Goal: Complete application form

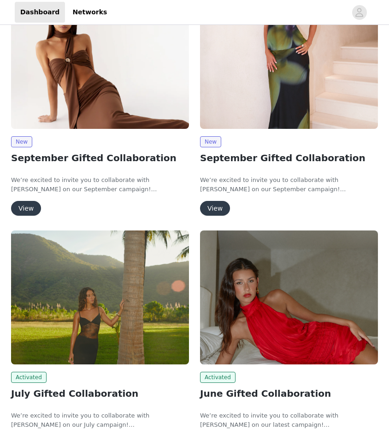
scroll to position [93, 0]
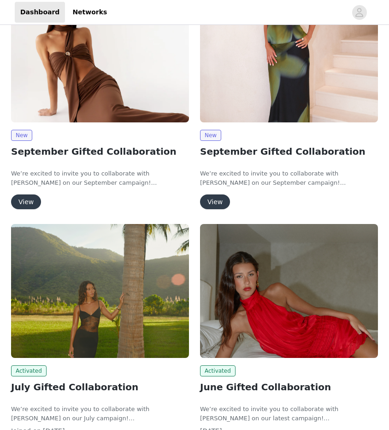
click at [23, 197] on button "View" at bounding box center [26, 201] width 30 height 15
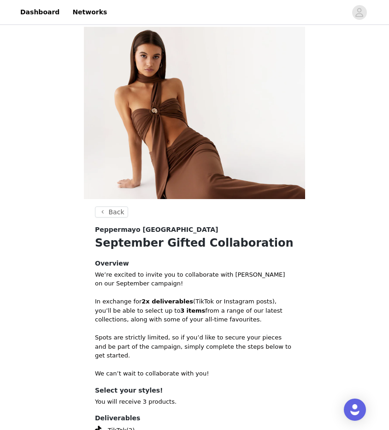
scroll to position [110, 0]
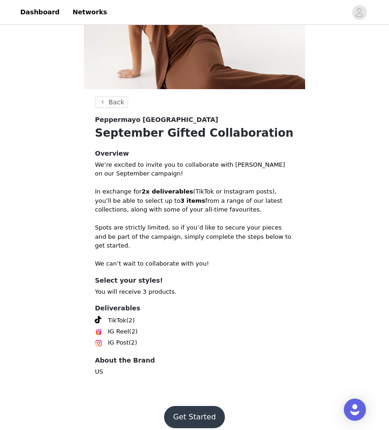
click at [184, 410] on button "Get Started" at bounding box center [194, 417] width 61 height 22
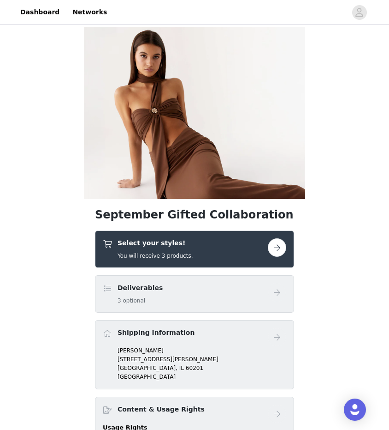
scroll to position [51, 0]
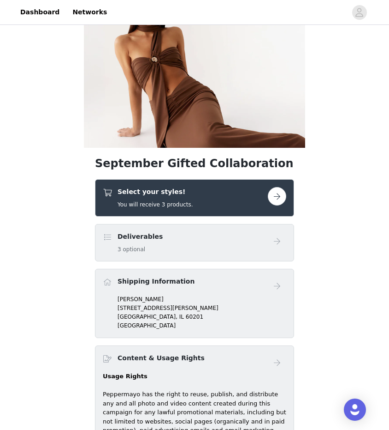
click at [197, 181] on div "Select your styles! You will receive 3 products." at bounding box center [194, 197] width 199 height 37
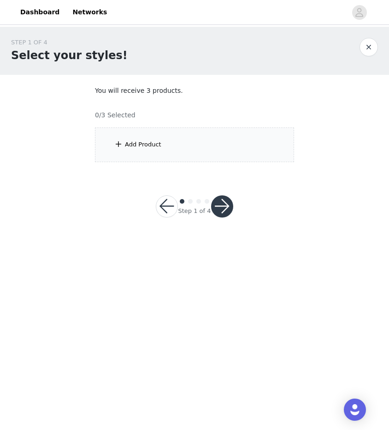
click at [152, 152] on div "Add Product" at bounding box center [194, 144] width 199 height 35
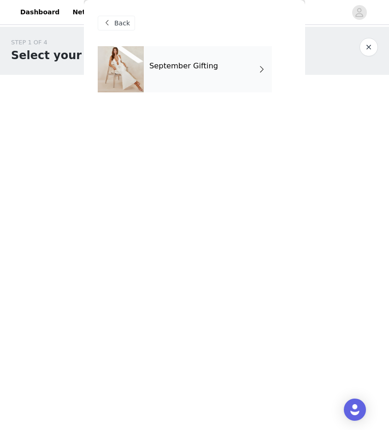
click at [245, 70] on div "September Gifting" at bounding box center [208, 69] width 128 height 46
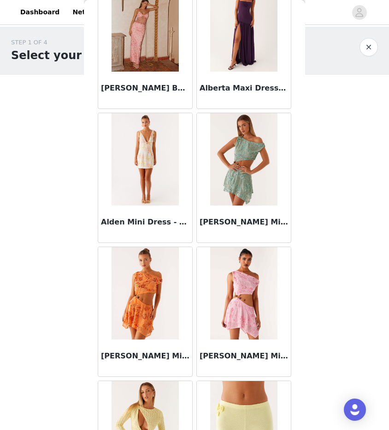
scroll to position [982, 0]
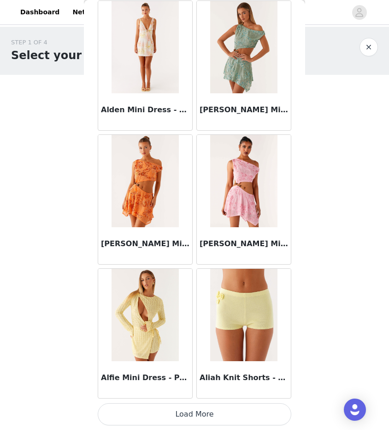
click at [207, 407] on button "Load More" at bounding box center [195, 414] width 194 height 22
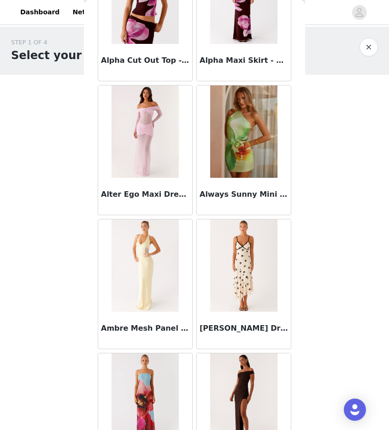
scroll to position [2320, 0]
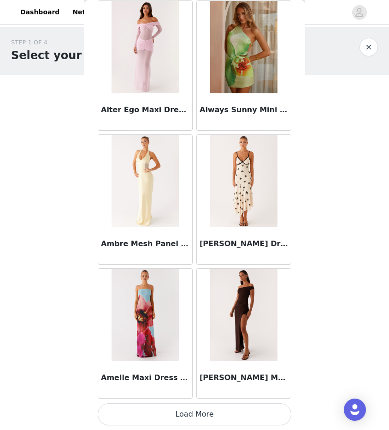
click at [205, 410] on button "Load More" at bounding box center [195, 414] width 194 height 22
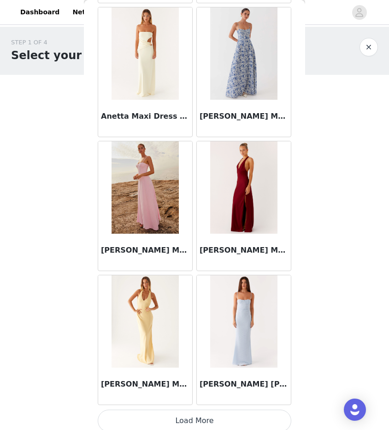
scroll to position [3658, 0]
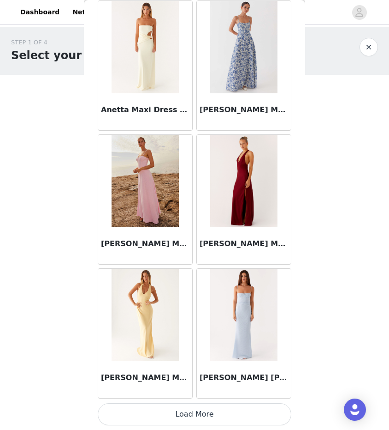
click at [209, 414] on button "Load More" at bounding box center [195, 414] width 194 height 22
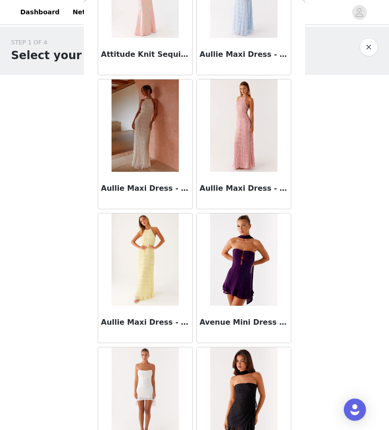
scroll to position [4942, 0]
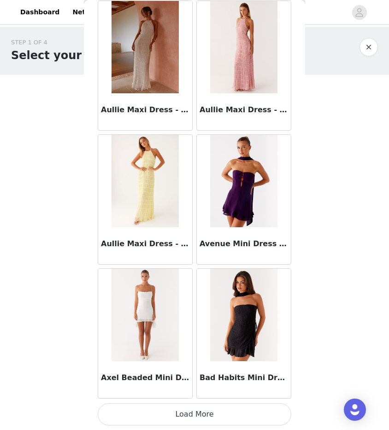
click at [163, 413] on button "Load More" at bounding box center [195, 414] width 194 height 22
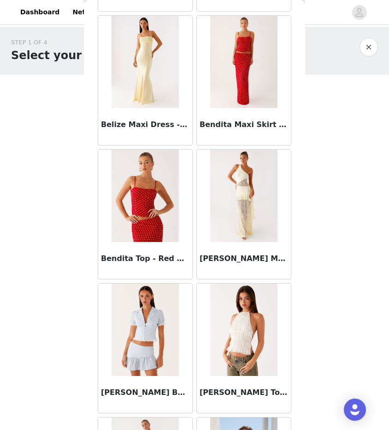
scroll to position [6334, 0]
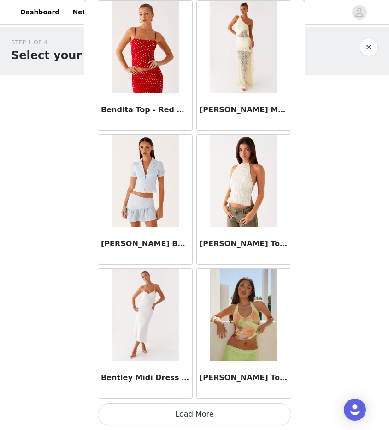
click at [219, 414] on button "Load More" at bounding box center [195, 414] width 194 height 22
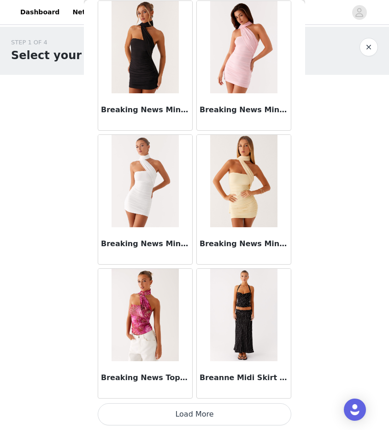
scroll to position [7671, 0]
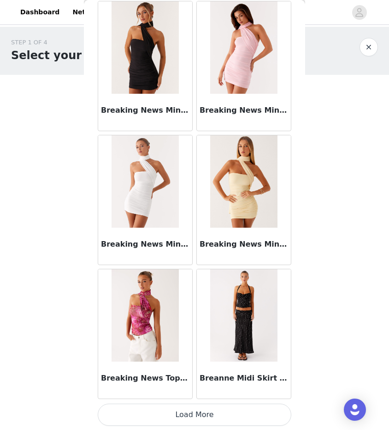
click at [152, 403] on button "Load More" at bounding box center [195, 414] width 194 height 22
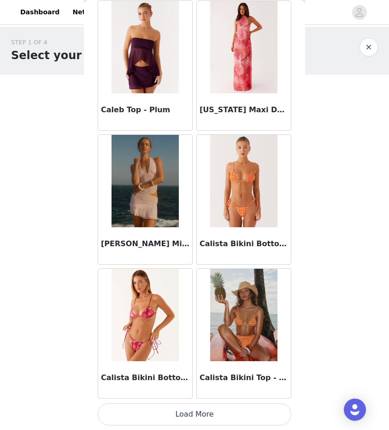
scroll to position [9007, 0]
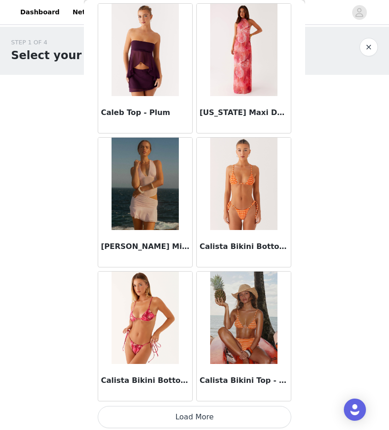
click at [167, 414] on button "Load More" at bounding box center [195, 417] width 194 height 22
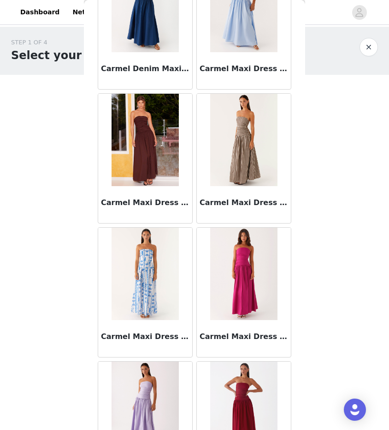
scroll to position [10348, 0]
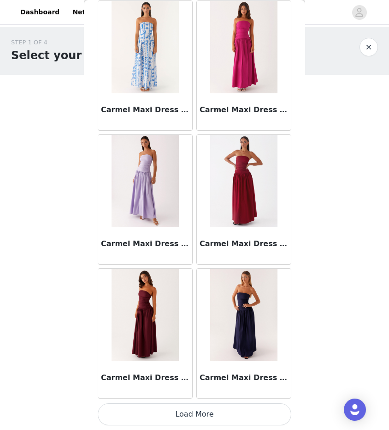
click at [197, 414] on button "Load More" at bounding box center [195, 414] width 194 height 22
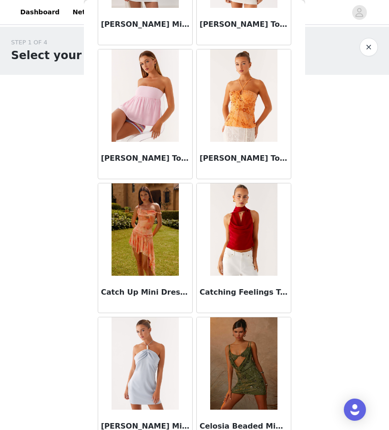
scroll to position [11683, 0]
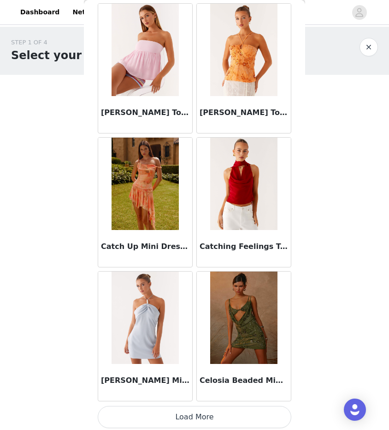
click at [194, 420] on button "Load More" at bounding box center [195, 417] width 194 height 22
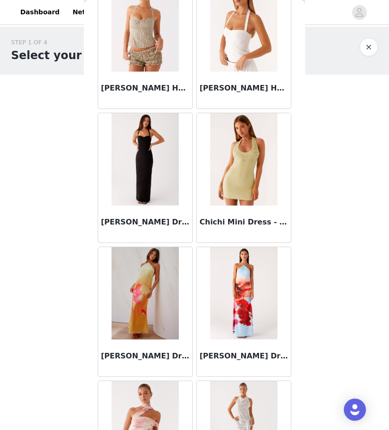
scroll to position [13024, 0]
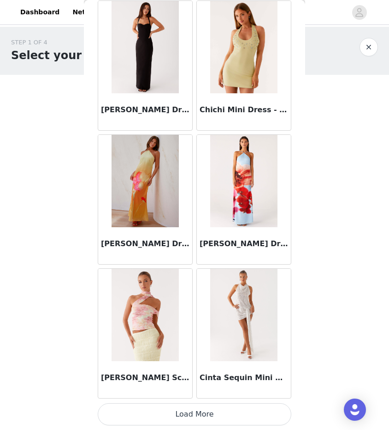
click at [218, 411] on button "Load More" at bounding box center [195, 414] width 194 height 22
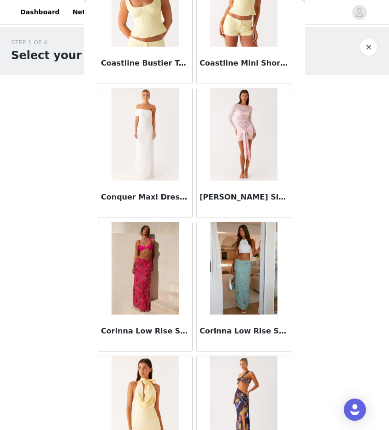
scroll to position [14361, 0]
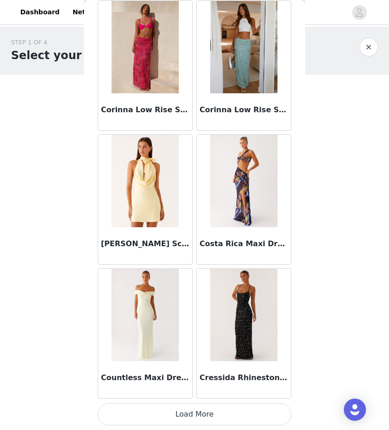
click at [198, 418] on button "Load More" at bounding box center [195, 414] width 194 height 22
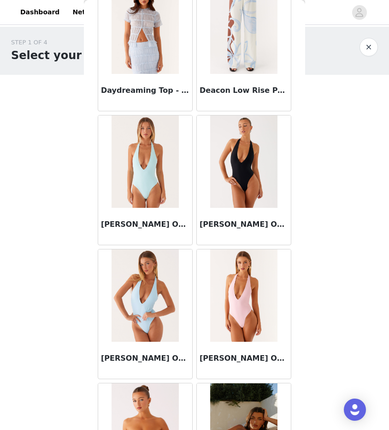
scroll to position [15699, 0]
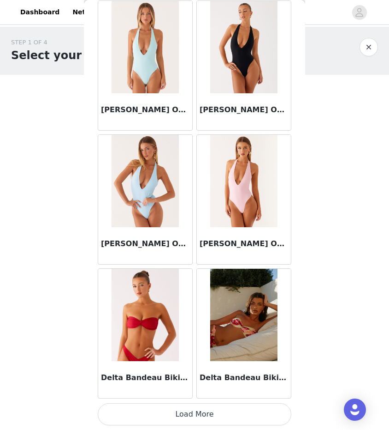
click at [189, 410] on button "Load More" at bounding box center [195, 414] width 194 height 22
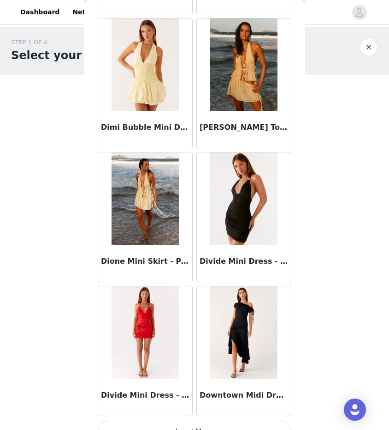
scroll to position [17037, 0]
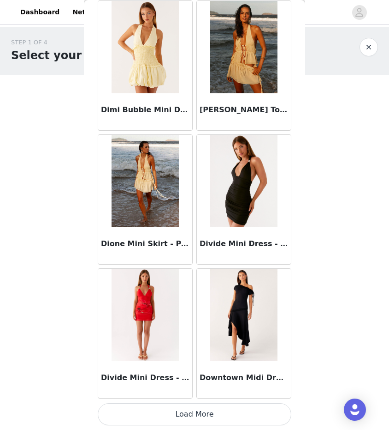
click at [189, 417] on button "Load More" at bounding box center [195, 414] width 194 height 22
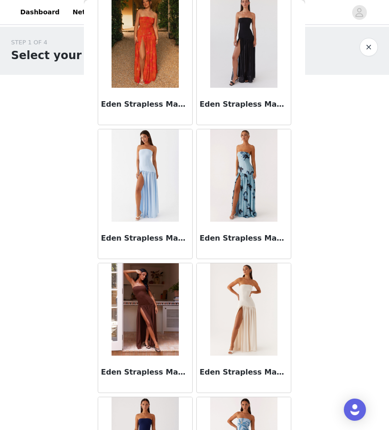
scroll to position [18375, 0]
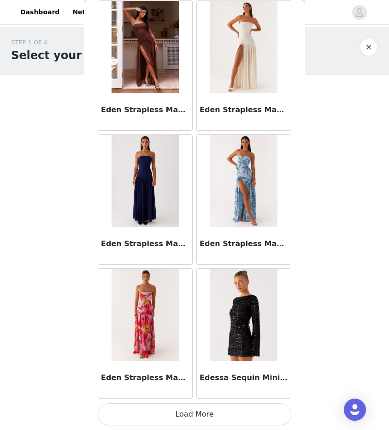
click at [212, 416] on button "Load More" at bounding box center [195, 414] width 194 height 22
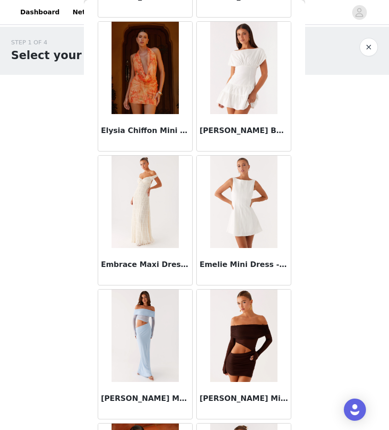
scroll to position [19713, 0]
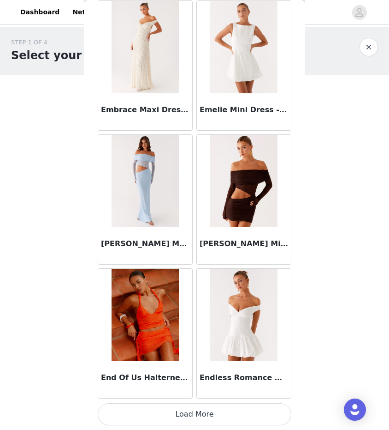
click at [202, 418] on button "Load More" at bounding box center [195, 414] width 194 height 22
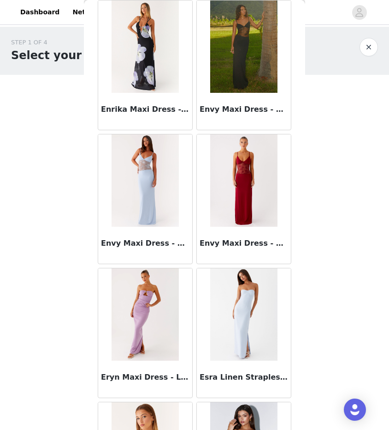
scroll to position [20464, 0]
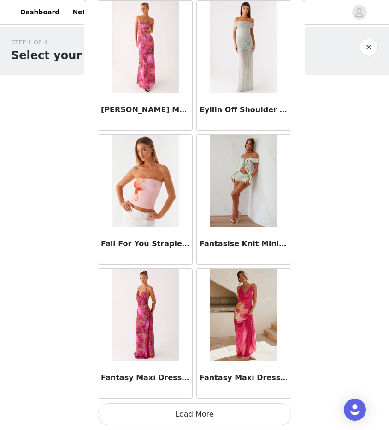
click at [202, 419] on button "Load More" at bounding box center [195, 414] width 194 height 22
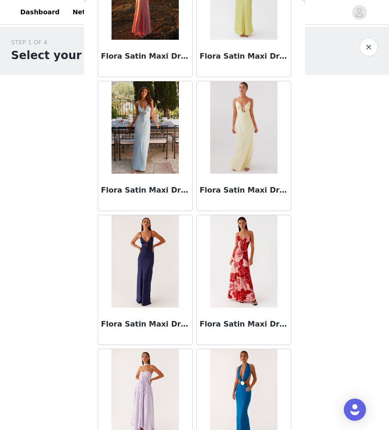
scroll to position [22389, 0]
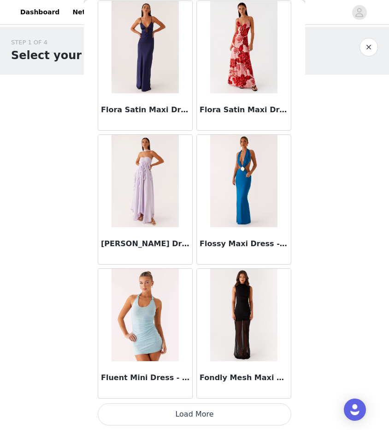
click at [202, 419] on button "Load More" at bounding box center [195, 414] width 194 height 22
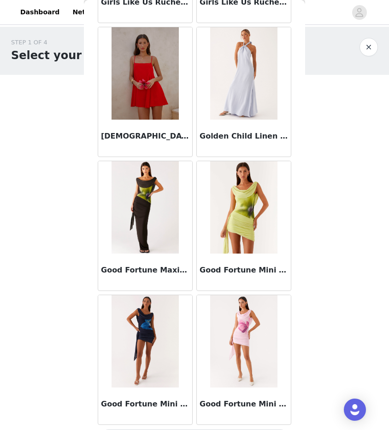
scroll to position [23727, 0]
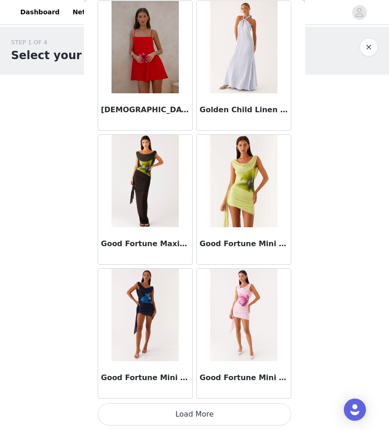
click at [217, 412] on button "Load More" at bounding box center [195, 414] width 194 height 22
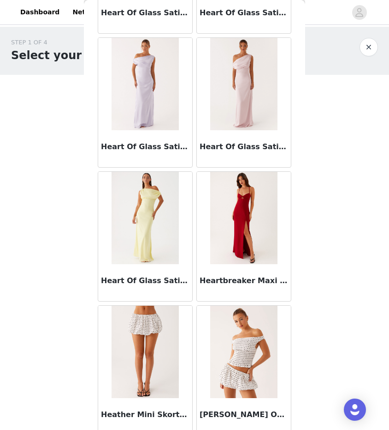
scroll to position [25065, 0]
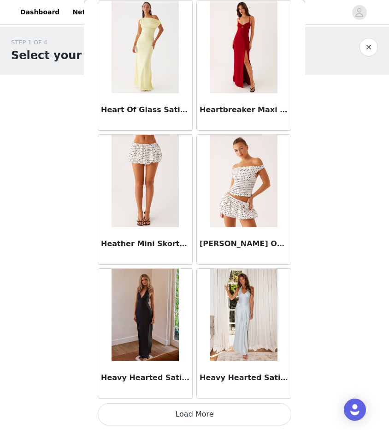
click at [195, 419] on button "Load More" at bounding box center [195, 414] width 194 height 22
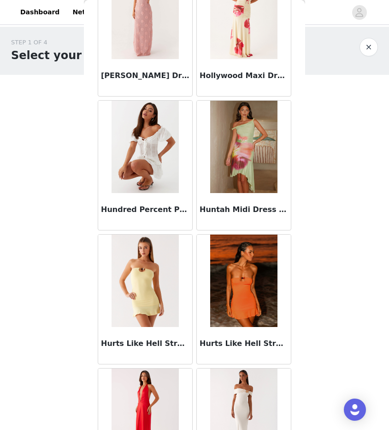
scroll to position [26403, 0]
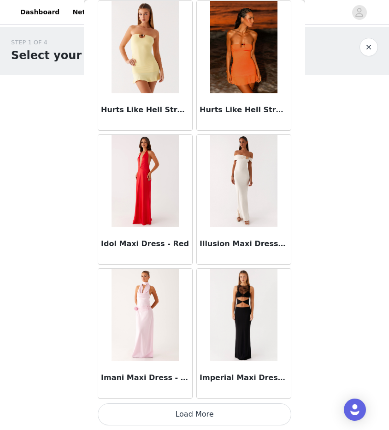
click at [207, 413] on button "Load More" at bounding box center [195, 414] width 194 height 22
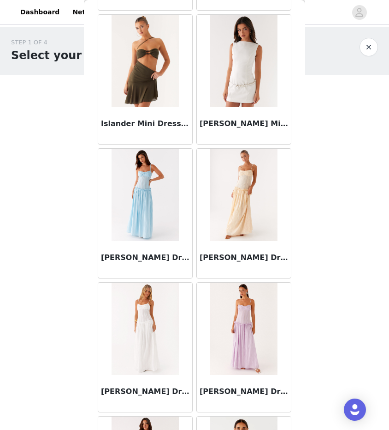
scroll to position [27741, 0]
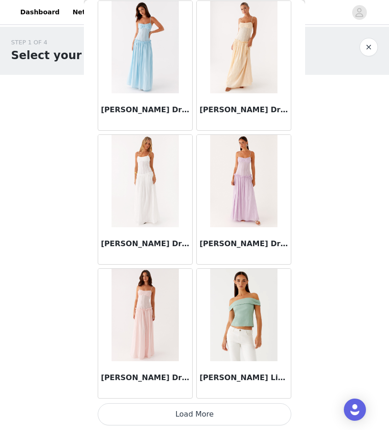
click at [197, 421] on button "Load More" at bounding box center [195, 414] width 194 height 22
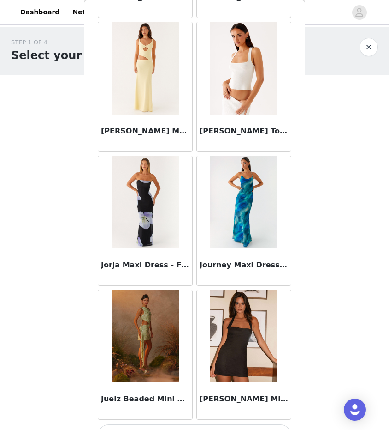
scroll to position [29079, 0]
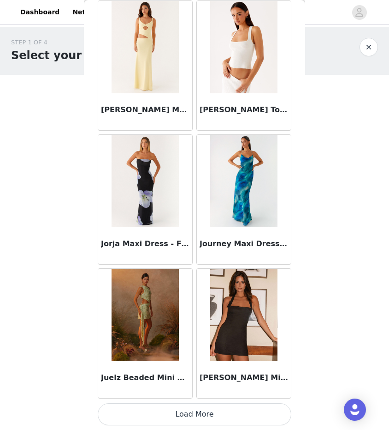
click at [202, 419] on button "Load More" at bounding box center [195, 414] width 194 height 22
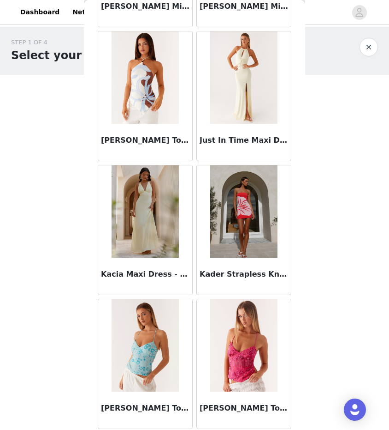
scroll to position [29501, 0]
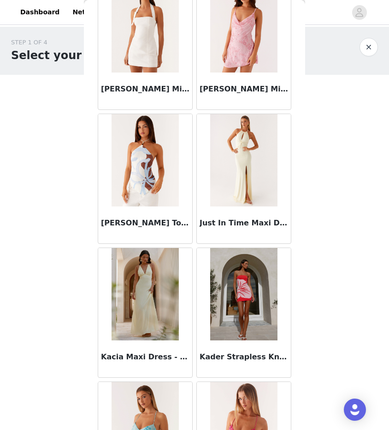
click at [149, 191] on img at bounding box center [145, 160] width 67 height 92
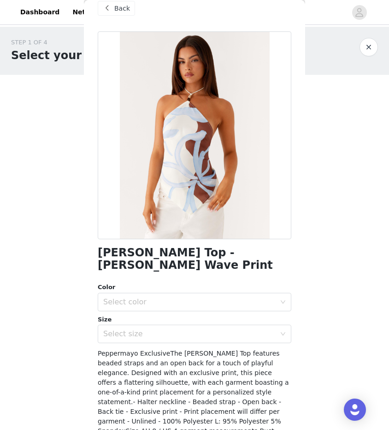
scroll to position [66, 0]
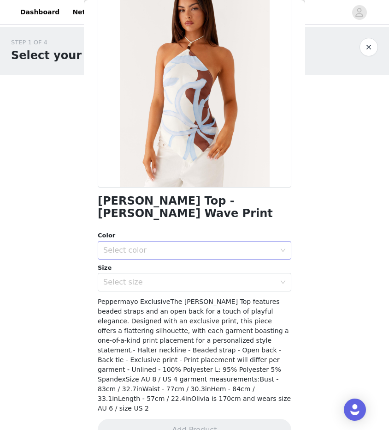
click at [158, 244] on div "Select color" at bounding box center [191, 250] width 177 height 18
click at [159, 251] on li "Bloom Wave Print" at bounding box center [195, 258] width 194 height 15
click at [156, 277] on div "Select size" at bounding box center [189, 281] width 173 height 9
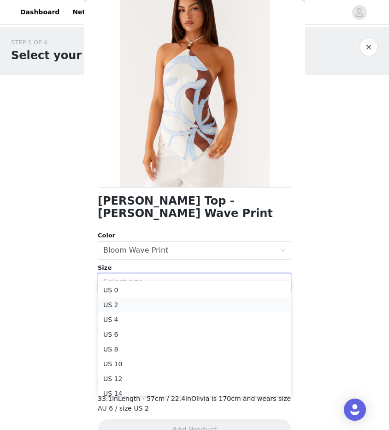
click at [151, 301] on li "US 2" at bounding box center [195, 304] width 194 height 15
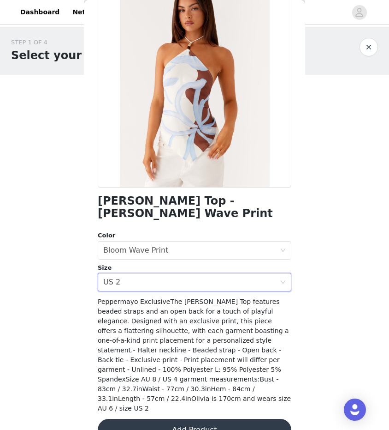
click at [195, 418] on button "Add Product" at bounding box center [195, 429] width 194 height 22
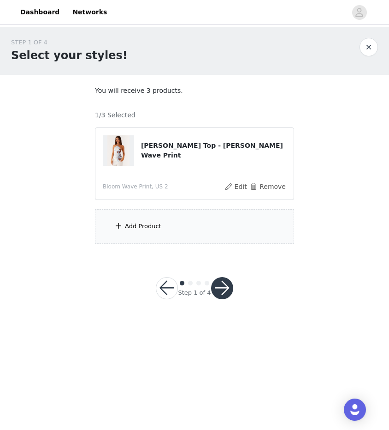
click at [154, 236] on div "Add Product" at bounding box center [194, 226] width 199 height 35
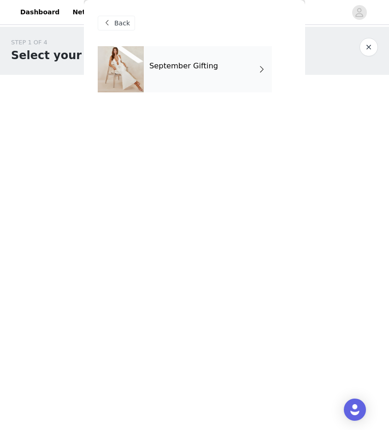
click at [237, 62] on div "September Gifting" at bounding box center [208, 69] width 128 height 46
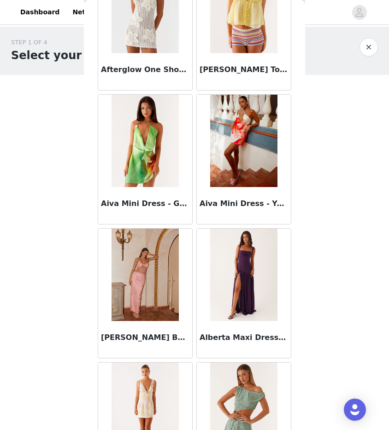
scroll to position [982, 0]
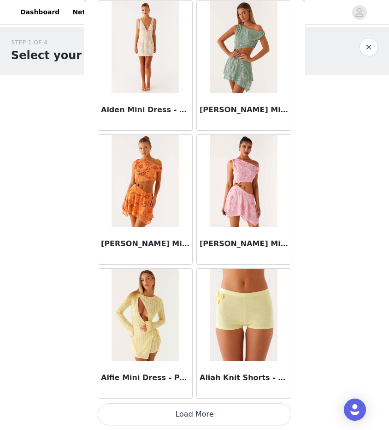
click at [207, 412] on button "Load More" at bounding box center [195, 414] width 194 height 22
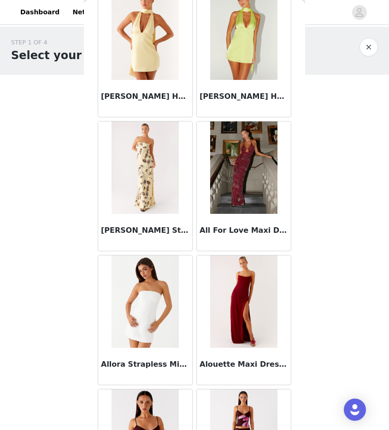
scroll to position [2320, 0]
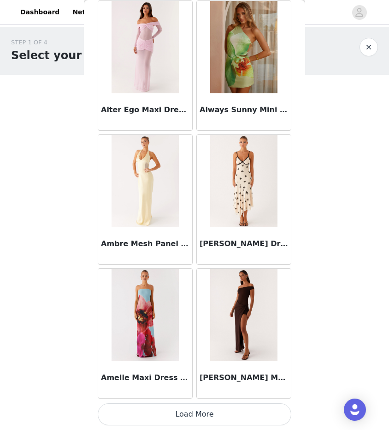
click at [207, 412] on button "Load More" at bounding box center [195, 414] width 194 height 22
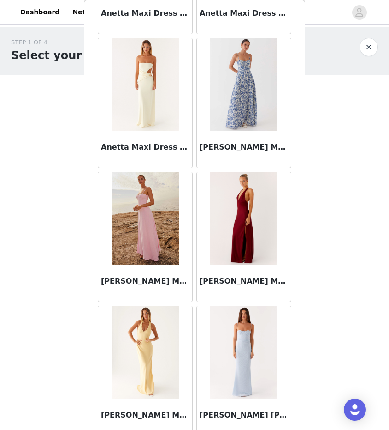
scroll to position [3658, 0]
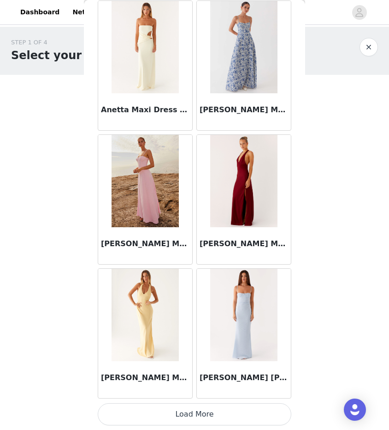
click at [207, 414] on button "Load More" at bounding box center [195, 414] width 194 height 22
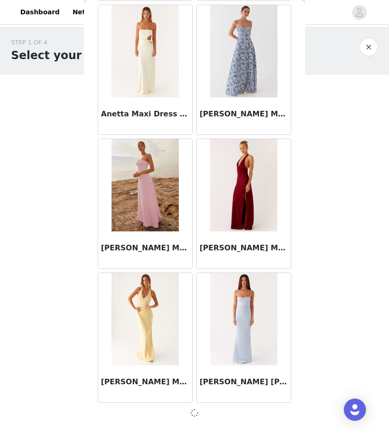
scroll to position [3654, 0]
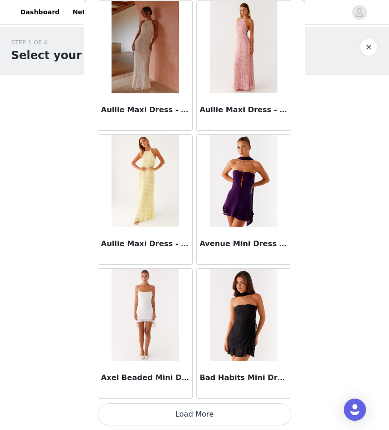
click at [207, 414] on button "Load More" at bounding box center [195, 414] width 194 height 22
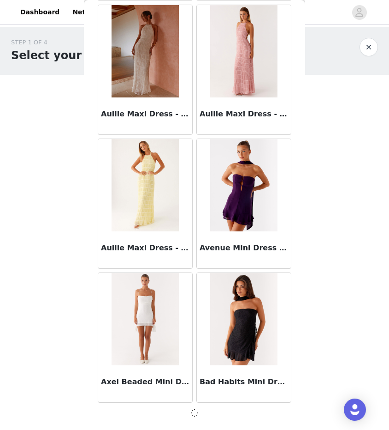
scroll to position [4992, 0]
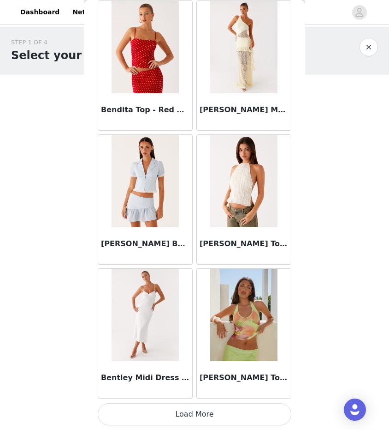
click at [207, 414] on button "Load More" at bounding box center [195, 414] width 194 height 22
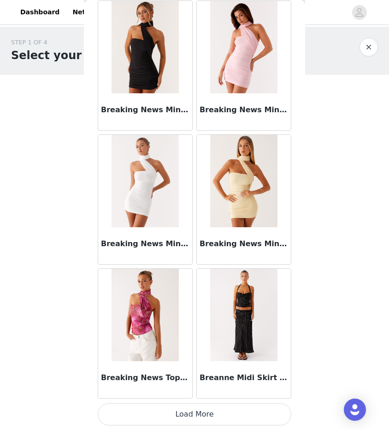
click at [207, 414] on button "Load More" at bounding box center [195, 414] width 194 height 22
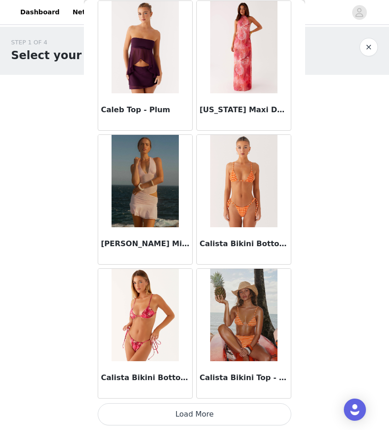
click at [207, 414] on button "Load More" at bounding box center [195, 414] width 194 height 22
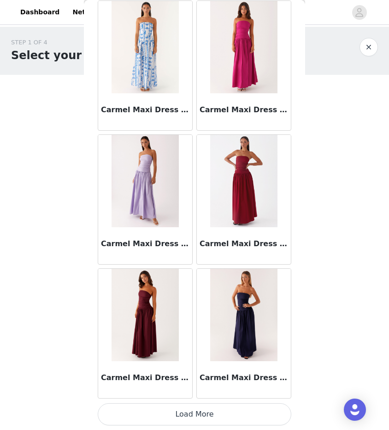
click at [203, 422] on button "Load More" at bounding box center [195, 414] width 194 height 22
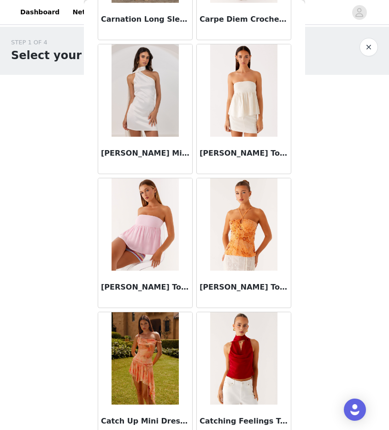
scroll to position [11686, 0]
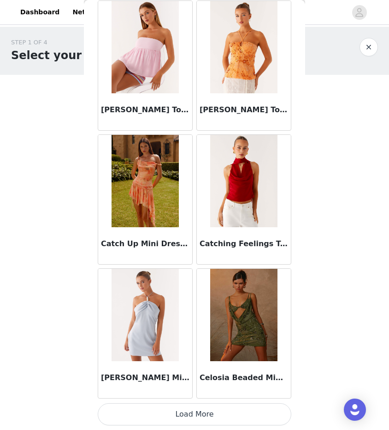
click at [197, 415] on button "Load More" at bounding box center [195, 414] width 194 height 22
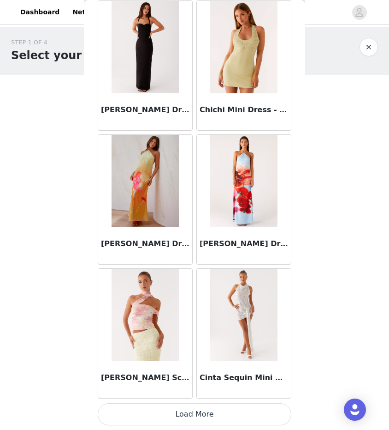
click at [194, 407] on button "Load More" at bounding box center [195, 414] width 194 height 22
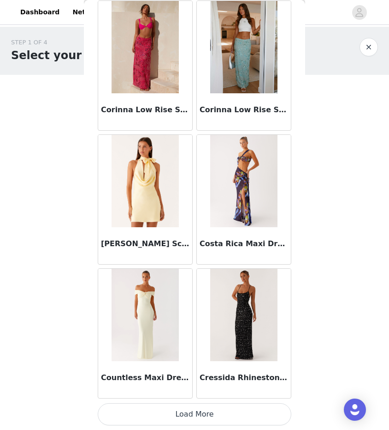
click at [193, 412] on button "Load More" at bounding box center [195, 414] width 194 height 22
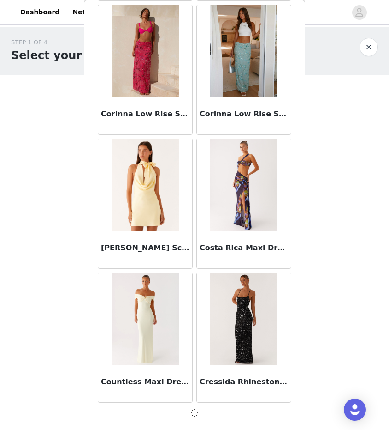
scroll to position [14361, 0]
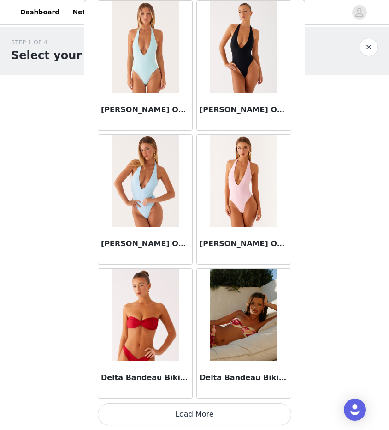
click at [193, 412] on button "Load More" at bounding box center [195, 414] width 194 height 22
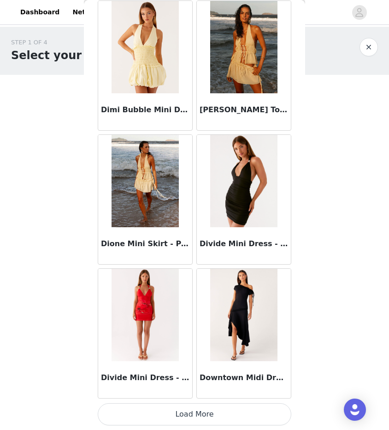
click at [193, 412] on button "Load More" at bounding box center [195, 414] width 194 height 22
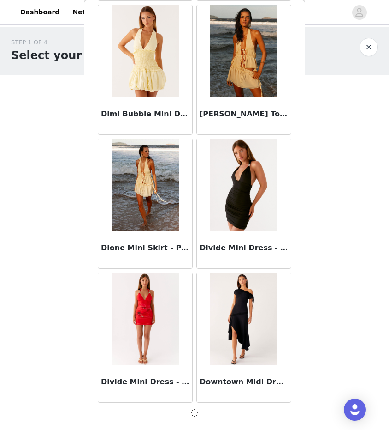
scroll to position [17033, 0]
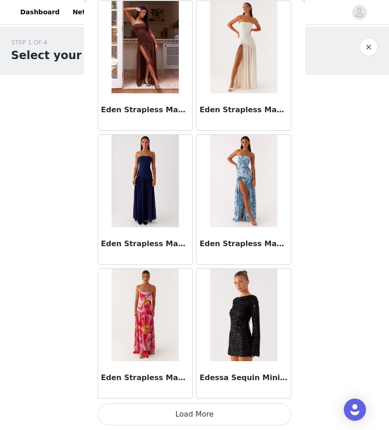
click at [193, 412] on button "Load More" at bounding box center [195, 414] width 194 height 22
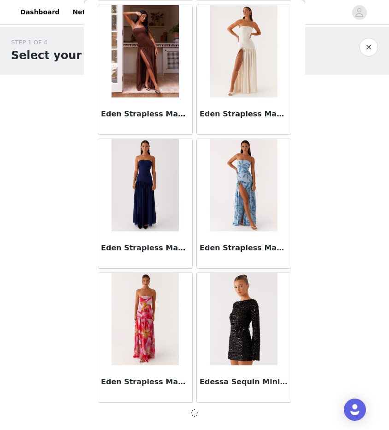
scroll to position [18371, 0]
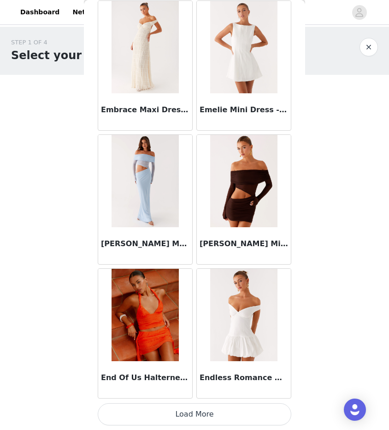
click at [193, 412] on button "Load More" at bounding box center [195, 414] width 194 height 22
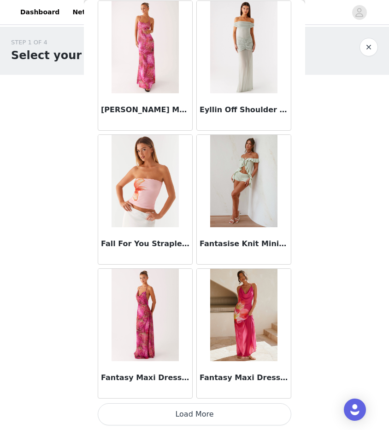
click at [193, 412] on button "Load More" at bounding box center [195, 414] width 194 height 22
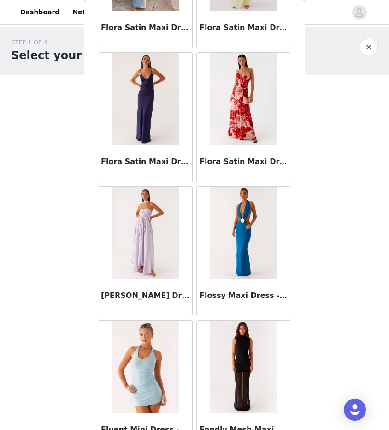
scroll to position [22389, 0]
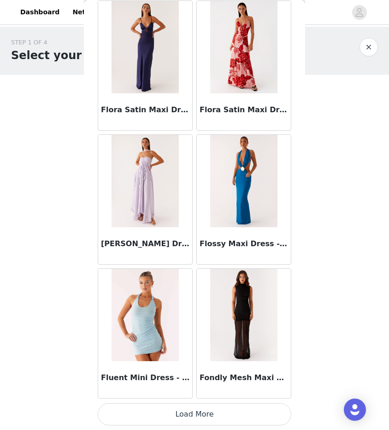
click at [193, 412] on button "Load More" at bounding box center [195, 414] width 194 height 22
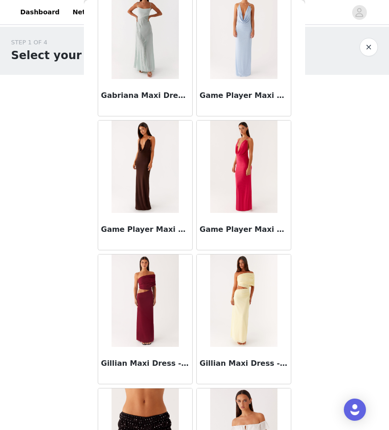
scroll to position [23727, 0]
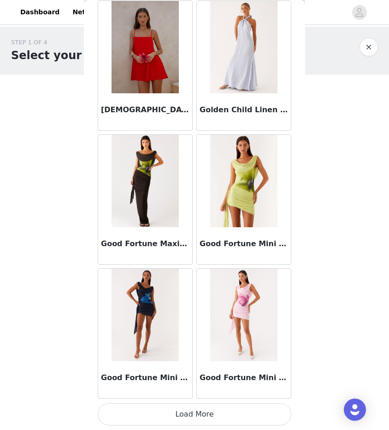
click at [193, 412] on button "Load More" at bounding box center [195, 414] width 194 height 22
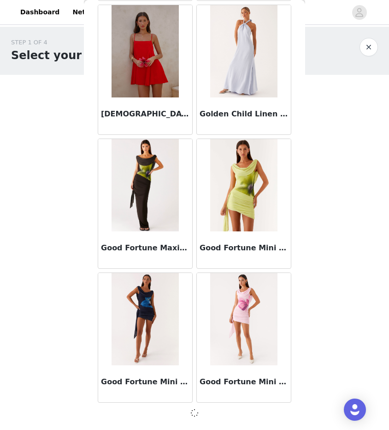
scroll to position [23723, 0]
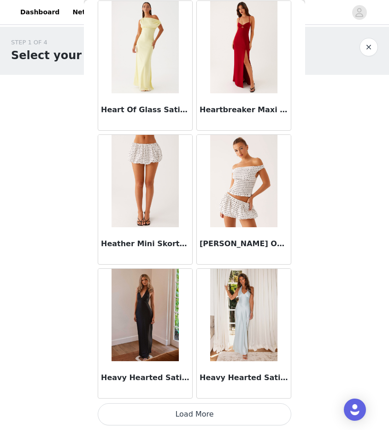
click at [193, 412] on button "Load More" at bounding box center [195, 414] width 194 height 22
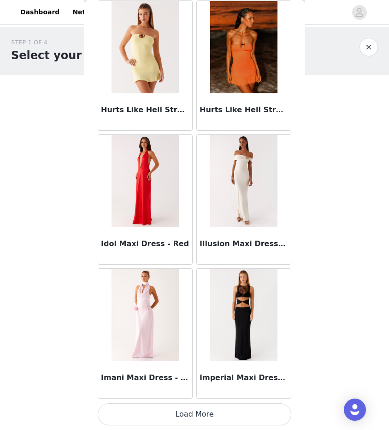
click at [193, 412] on button "Load More" at bounding box center [195, 414] width 194 height 22
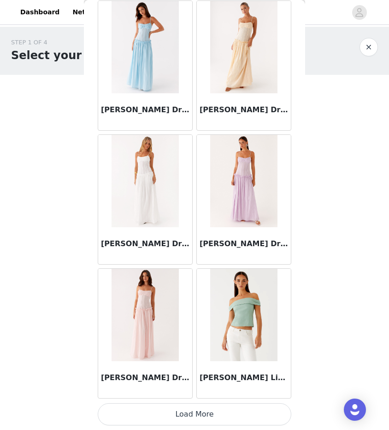
click at [193, 412] on button "Load More" at bounding box center [195, 414] width 194 height 22
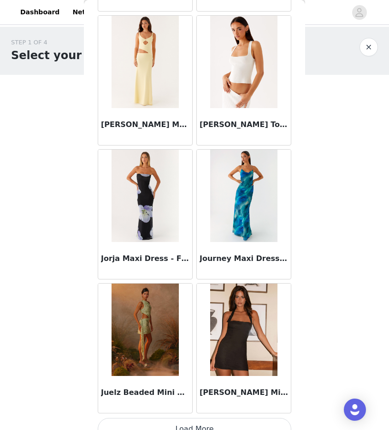
scroll to position [29079, 0]
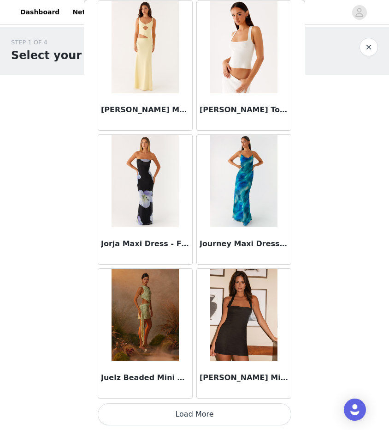
click at [197, 417] on button "Load More" at bounding box center [195, 414] width 194 height 22
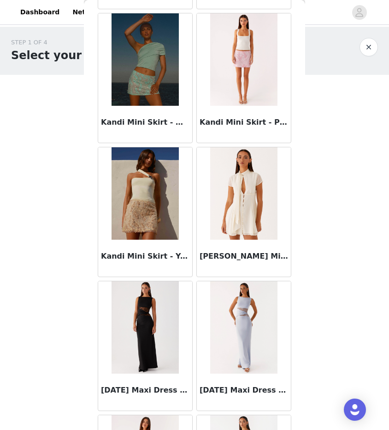
scroll to position [30417, 0]
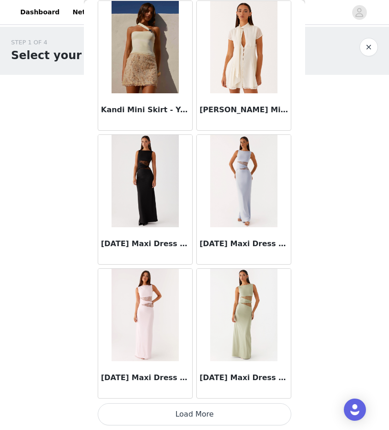
click at [203, 411] on button "Load More" at bounding box center [195, 414] width 194 height 22
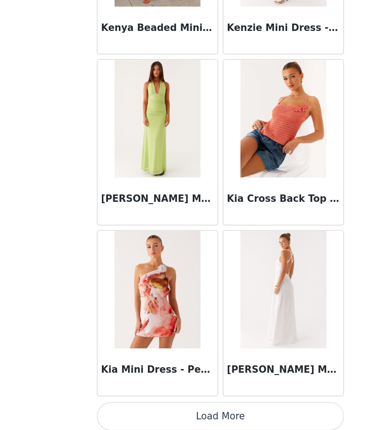
scroll to position [0, 0]
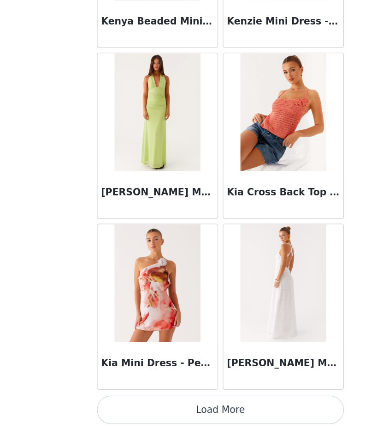
click at [167, 415] on button "Load More" at bounding box center [195, 414] width 194 height 22
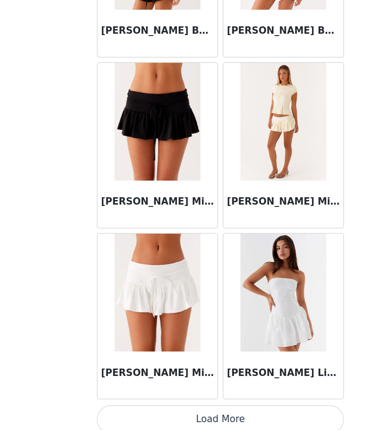
scroll to position [33092, 0]
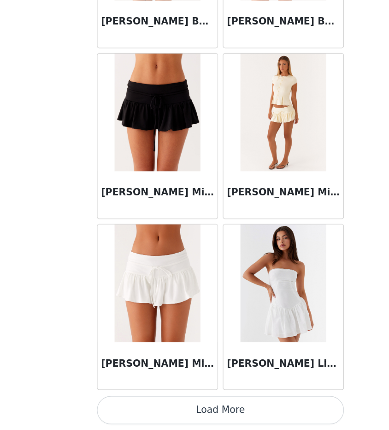
click at [191, 411] on button "Load More" at bounding box center [195, 414] width 194 height 22
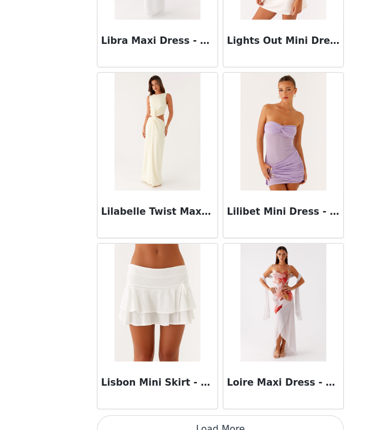
scroll to position [34430, 0]
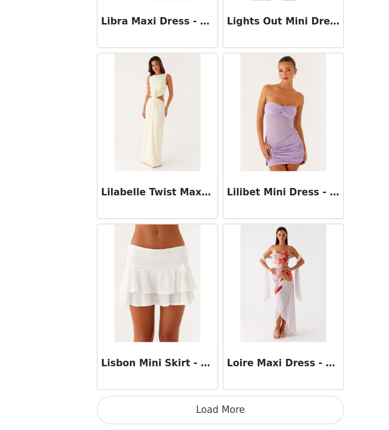
click at [183, 412] on button "Load More" at bounding box center [195, 414] width 194 height 22
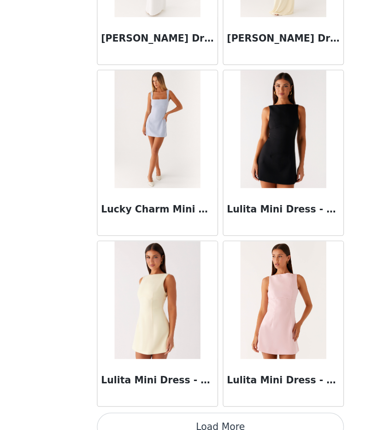
scroll to position [35768, 0]
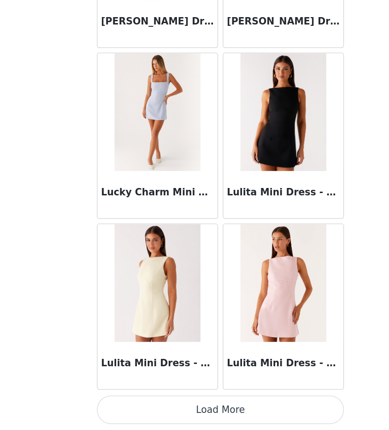
click at [176, 419] on button "Load More" at bounding box center [195, 414] width 194 height 22
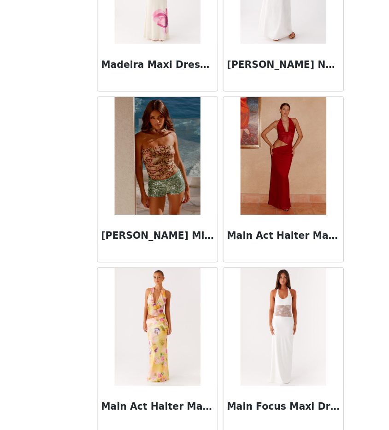
scroll to position [37106, 0]
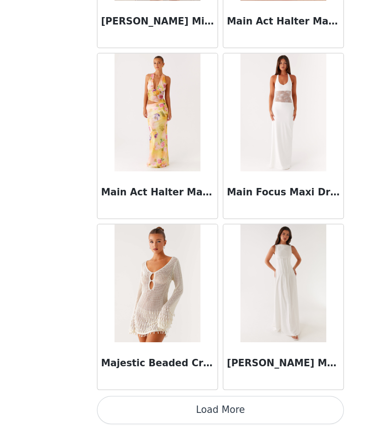
click at [188, 411] on button "Load More" at bounding box center [195, 414] width 194 height 22
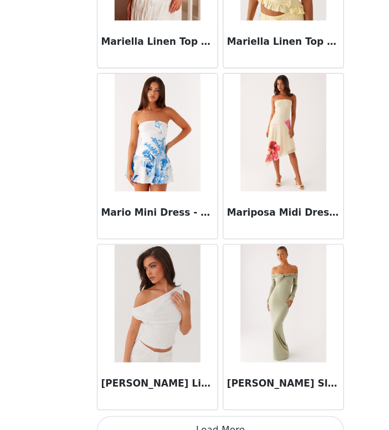
scroll to position [38444, 0]
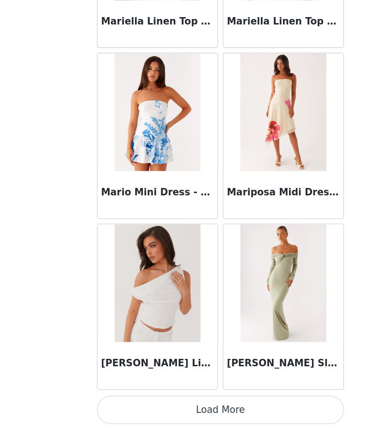
click at [192, 410] on button "Load More" at bounding box center [195, 414] width 194 height 22
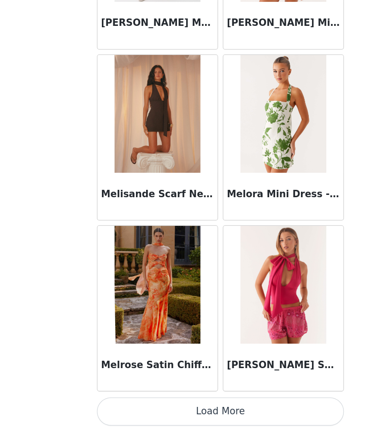
scroll to position [39782, 0]
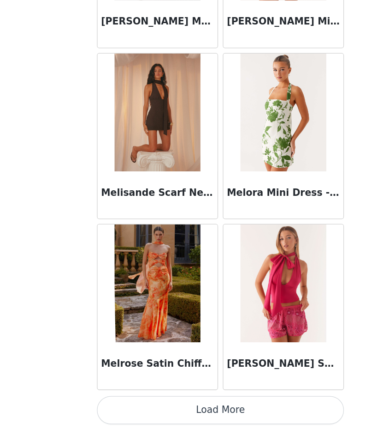
click at [185, 419] on button "Load More" at bounding box center [195, 414] width 194 height 22
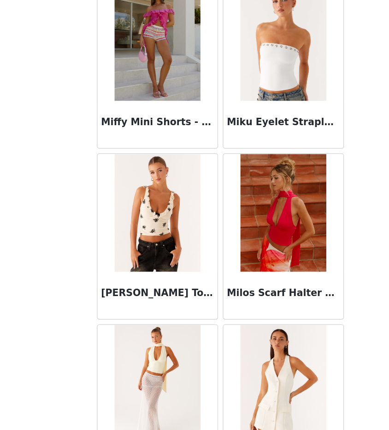
scroll to position [40885, 0]
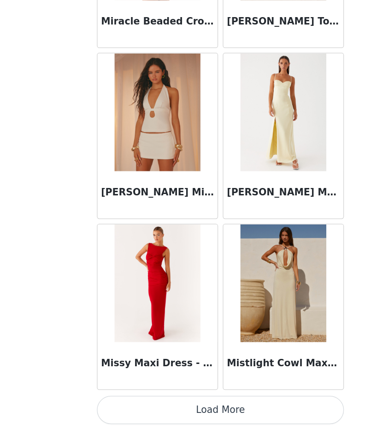
click at [185, 419] on button "Load More" at bounding box center [195, 414] width 194 height 22
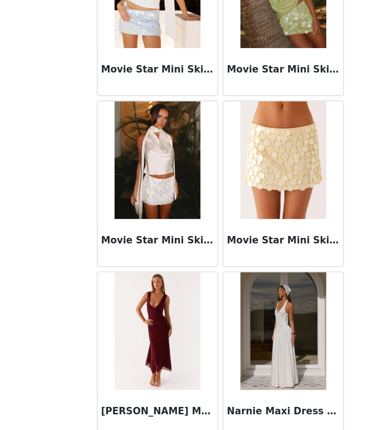
scroll to position [42458, 0]
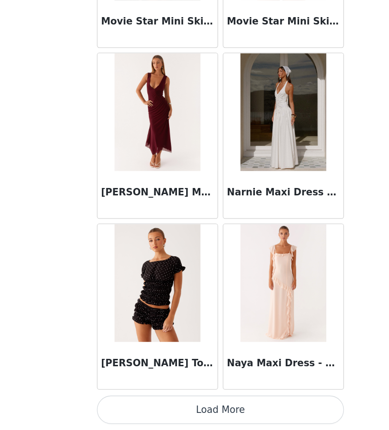
click at [222, 406] on button "Load More" at bounding box center [195, 414] width 194 height 22
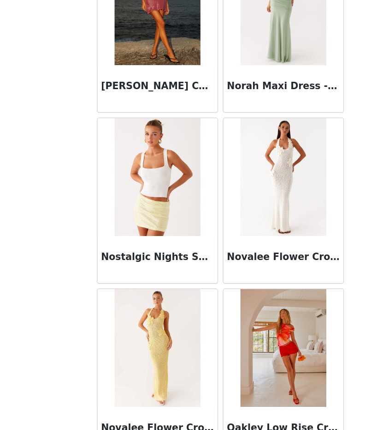
scroll to position [43796, 0]
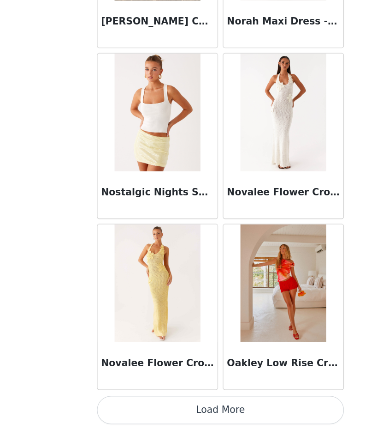
click at [206, 407] on button "Load More" at bounding box center [195, 414] width 194 height 22
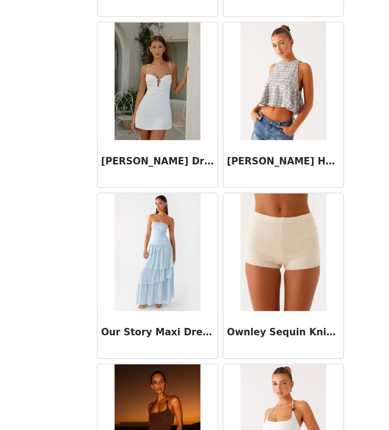
scroll to position [45134, 0]
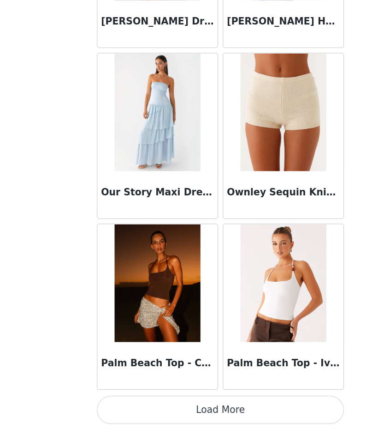
click at [215, 412] on button "Load More" at bounding box center [195, 414] width 194 height 22
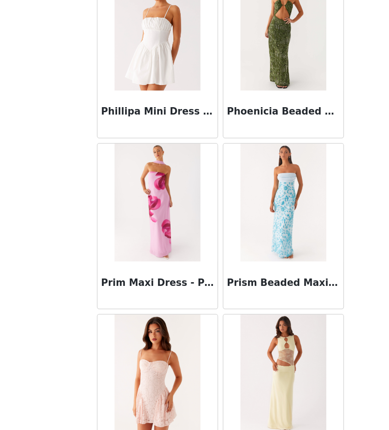
scroll to position [46472, 0]
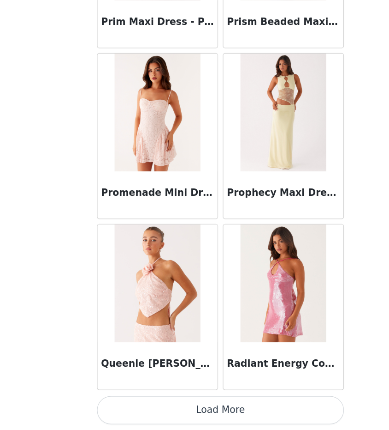
click at [196, 413] on button "Load More" at bounding box center [195, 414] width 194 height 22
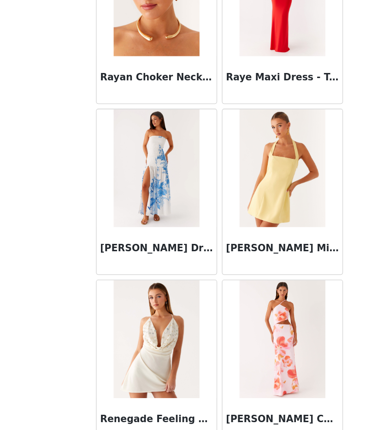
scroll to position [47810, 0]
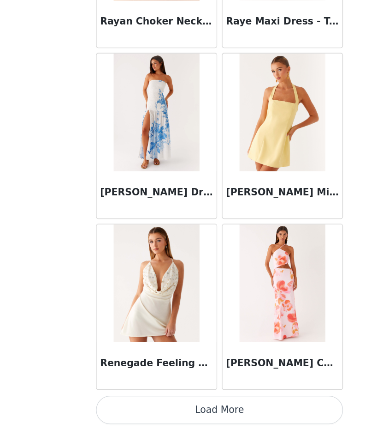
click at [194, 420] on button "Load More" at bounding box center [195, 414] width 194 height 22
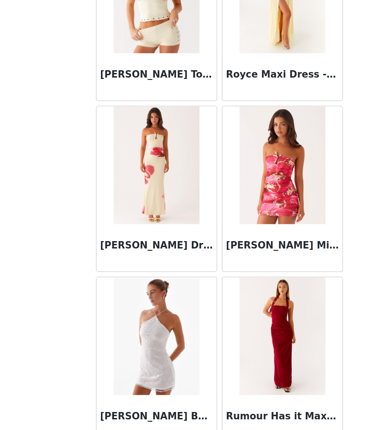
scroll to position [49148, 0]
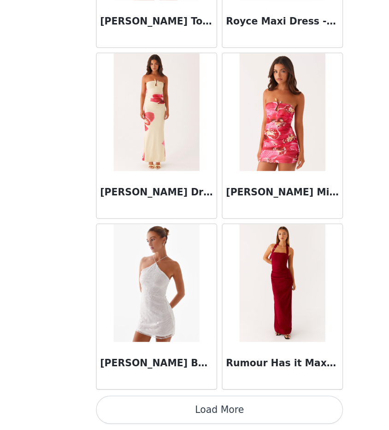
click at [196, 424] on button "Load More" at bounding box center [195, 414] width 194 height 22
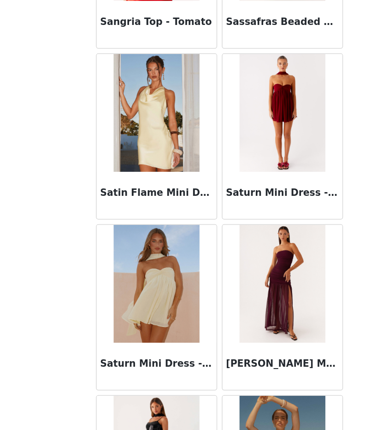
scroll to position [50485, 0]
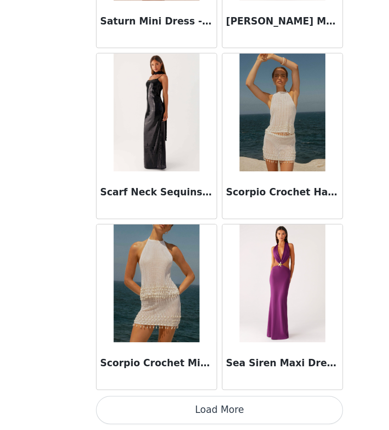
click at [195, 422] on button "Load More" at bounding box center [195, 414] width 194 height 22
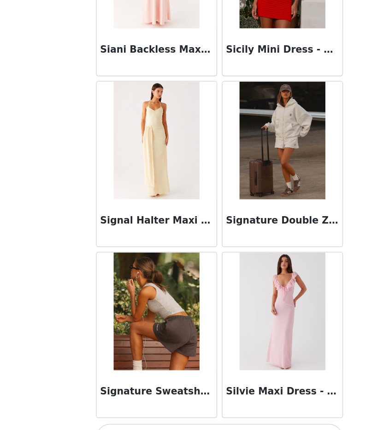
scroll to position [51823, 0]
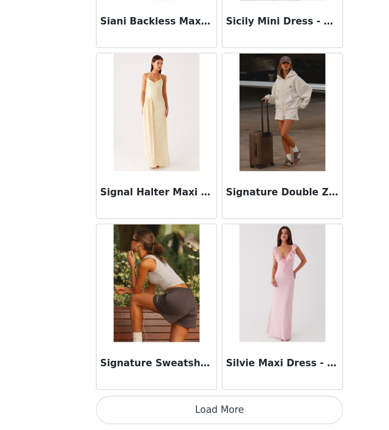
click at [159, 411] on button "Load More" at bounding box center [195, 414] width 194 height 22
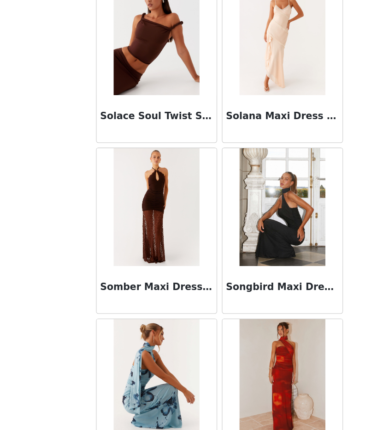
scroll to position [52687, 0]
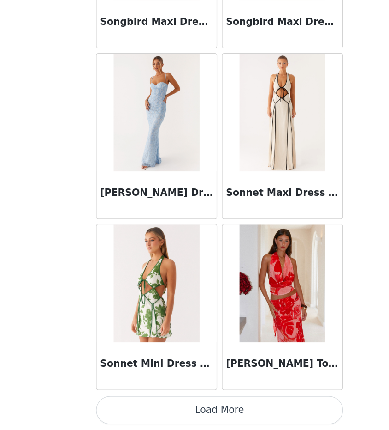
click at [160, 418] on button "Load More" at bounding box center [195, 414] width 194 height 22
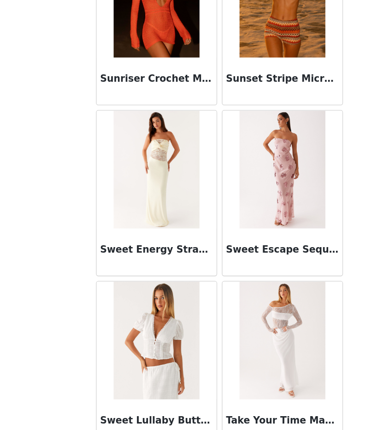
scroll to position [54499, 0]
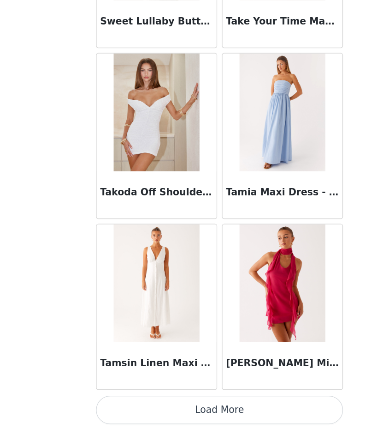
click at [196, 404] on button "Load More" at bounding box center [195, 414] width 194 height 22
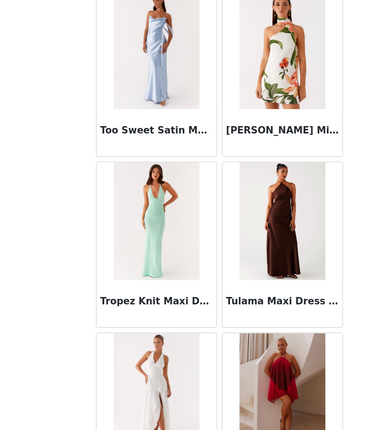
scroll to position [55837, 0]
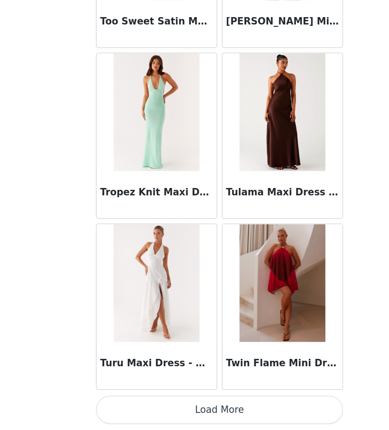
click at [197, 422] on button "Load More" at bounding box center [195, 414] width 194 height 22
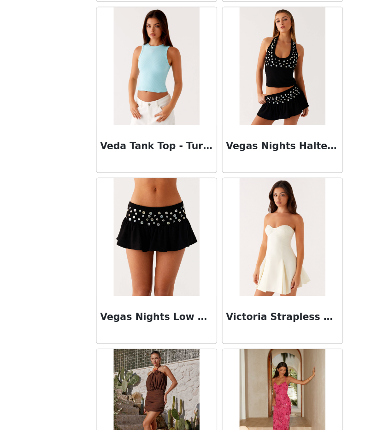
scroll to position [57175, 0]
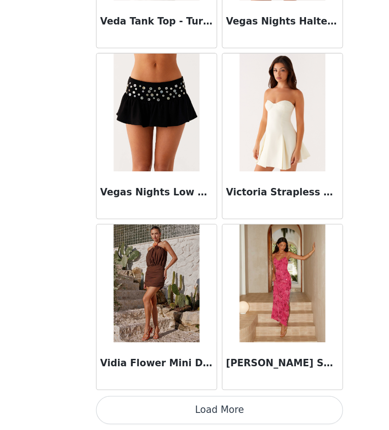
click at [180, 407] on button "Load More" at bounding box center [195, 414] width 194 height 22
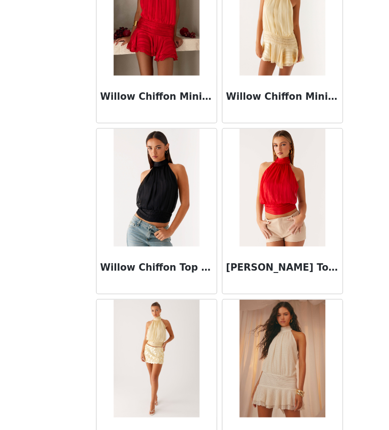
scroll to position [58513, 0]
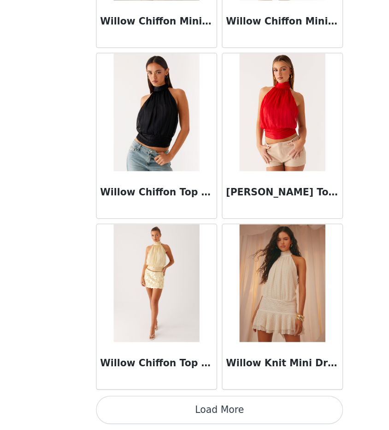
click at [180, 407] on button "Load More" at bounding box center [195, 414] width 194 height 22
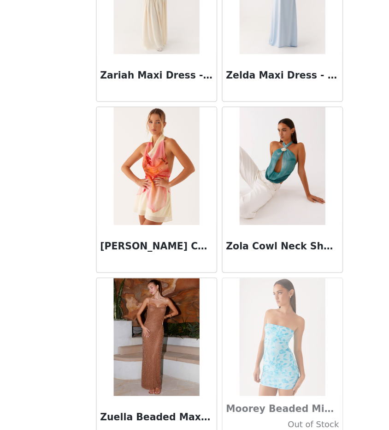
scroll to position [59845, 0]
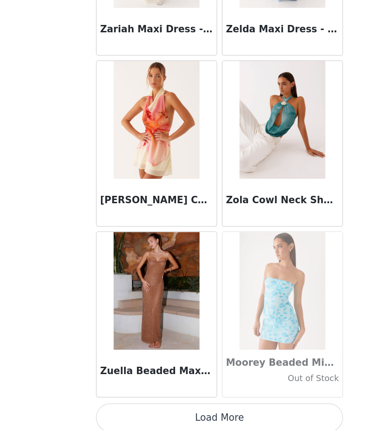
click at [181, 418] on button "Load More" at bounding box center [195, 420] width 194 height 22
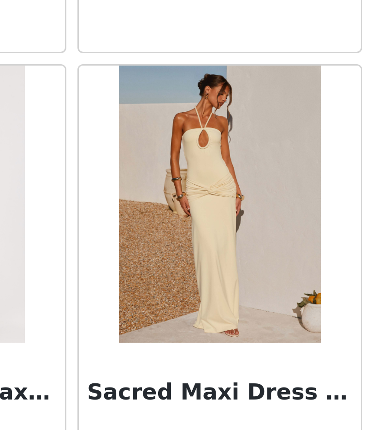
scroll to position [49392, 0]
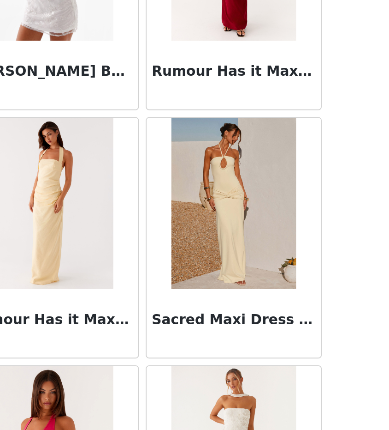
click at [252, 239] on img at bounding box center [243, 204] width 67 height 92
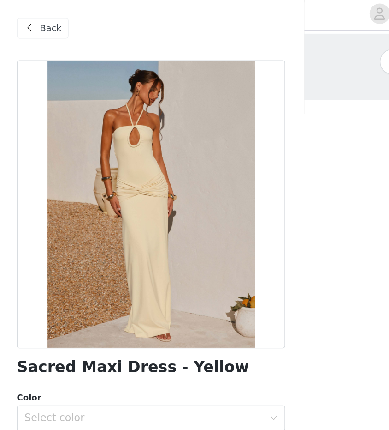
scroll to position [66, 0]
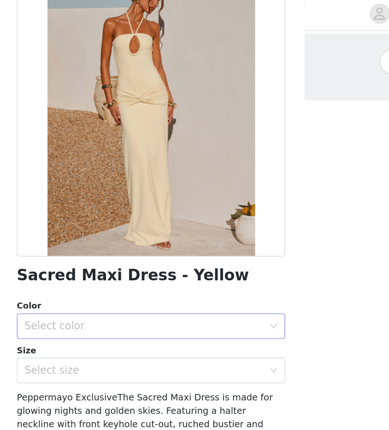
click at [163, 237] on div "Select color" at bounding box center [189, 237] width 173 height 9
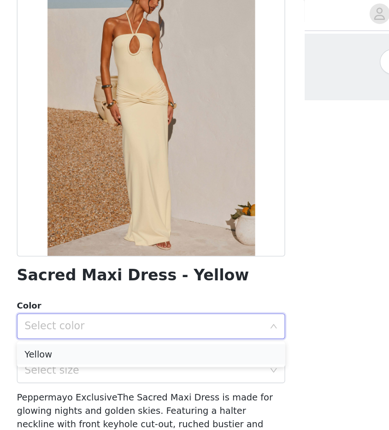
click at [163, 259] on li "Yellow" at bounding box center [195, 258] width 194 height 15
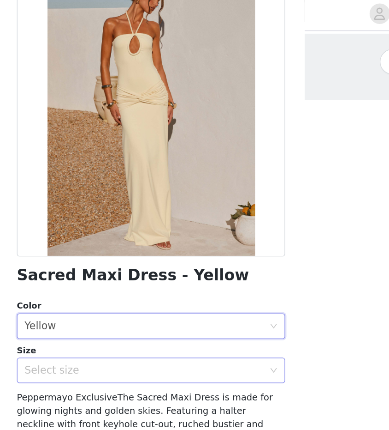
click at [163, 269] on div "Select size" at bounding box center [189, 269] width 173 height 9
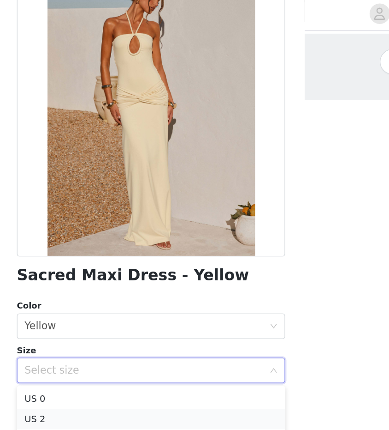
click at [162, 300] on li "US 2" at bounding box center [195, 304] width 194 height 15
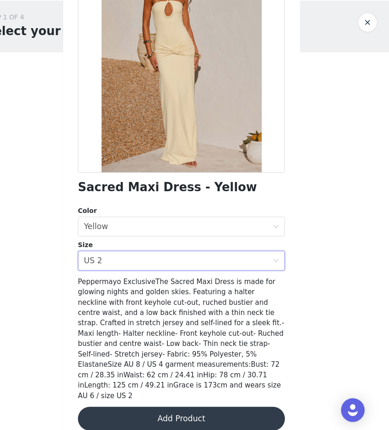
click at [160, 409] on button "Add Product" at bounding box center [195, 417] width 194 height 22
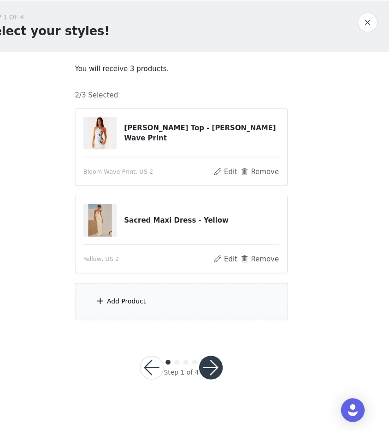
click at [175, 295] on div "Add Product" at bounding box center [194, 308] width 199 height 35
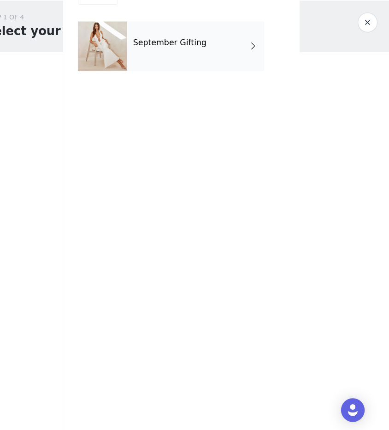
click at [236, 75] on div "September Gifting" at bounding box center [208, 69] width 128 height 46
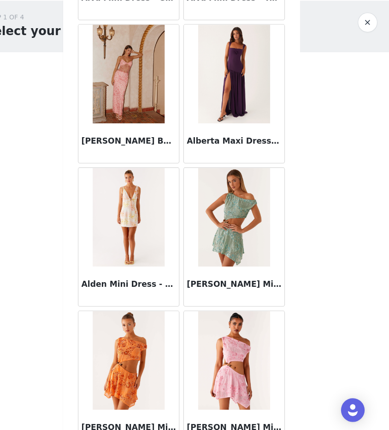
scroll to position [982, 0]
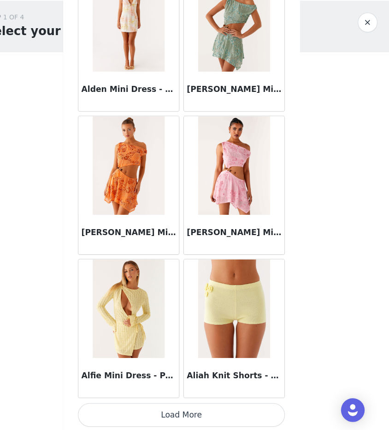
click at [229, 415] on button "Load More" at bounding box center [195, 414] width 194 height 22
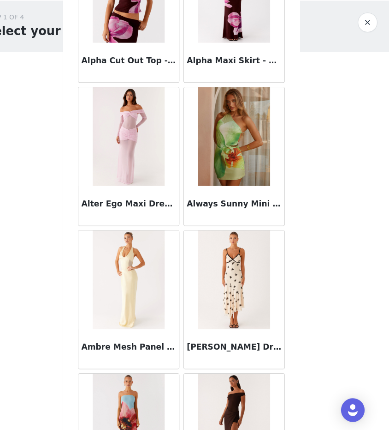
scroll to position [2320, 0]
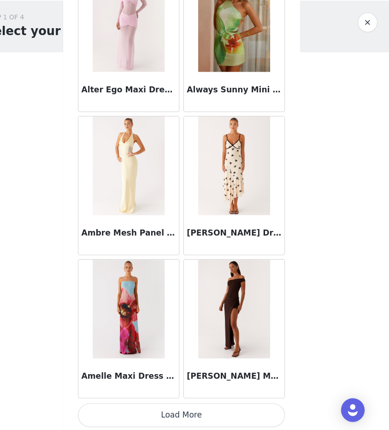
click at [221, 424] on button "Load More" at bounding box center [195, 414] width 194 height 22
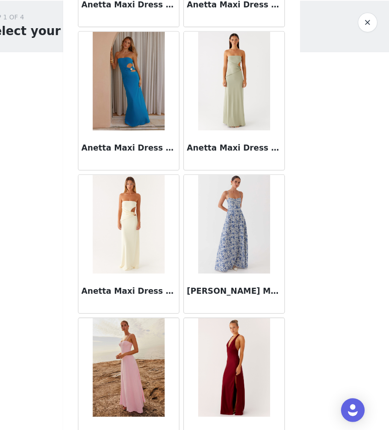
scroll to position [3658, 0]
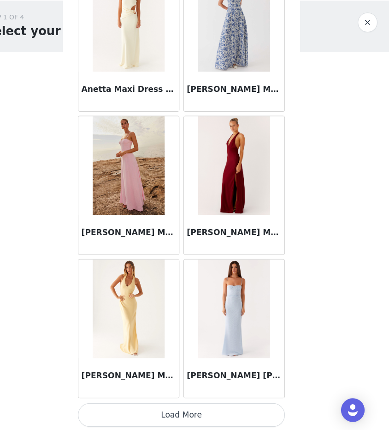
click at [219, 415] on button "Load More" at bounding box center [195, 414] width 194 height 22
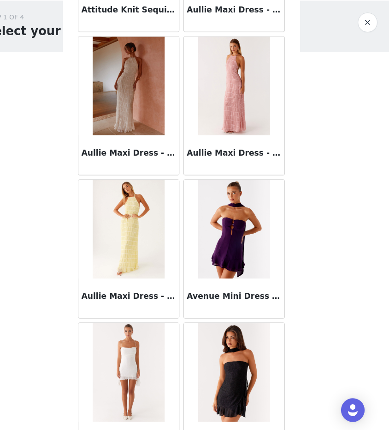
scroll to position [4996, 0]
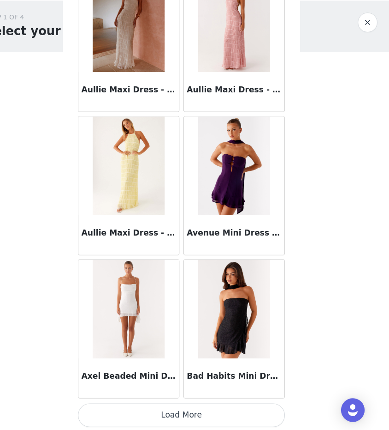
click at [180, 415] on button "Load More" at bounding box center [195, 414] width 194 height 22
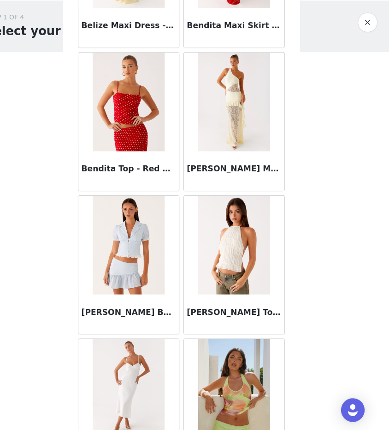
scroll to position [6334, 0]
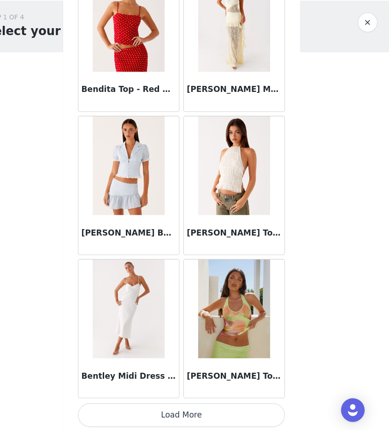
click at [237, 412] on button "Load More" at bounding box center [195, 414] width 194 height 22
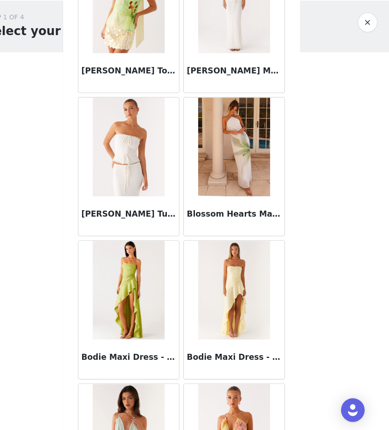
scroll to position [7672, 0]
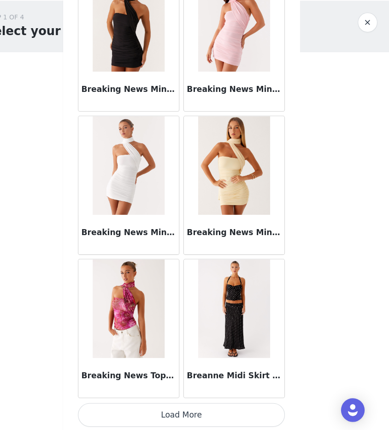
click at [209, 421] on button "Load More" at bounding box center [195, 414] width 194 height 22
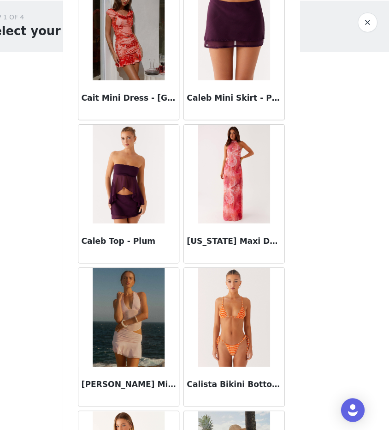
scroll to position [9010, 0]
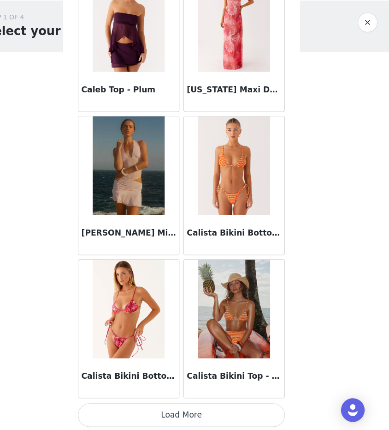
click at [215, 412] on button "Load More" at bounding box center [195, 414] width 194 height 22
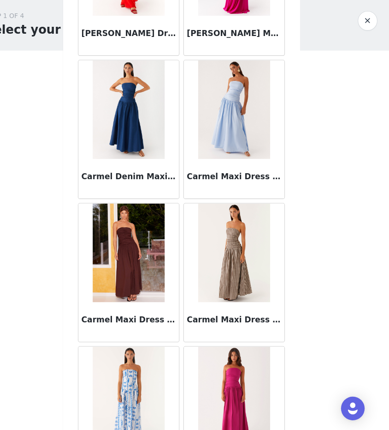
scroll to position [10348, 0]
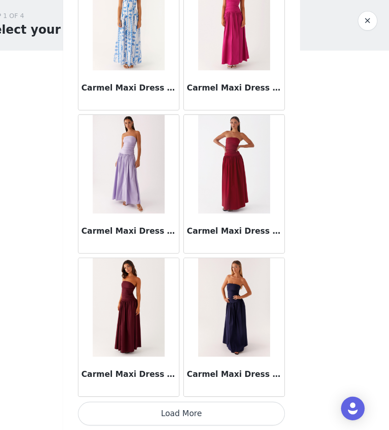
click at [212, 410] on button "Load More" at bounding box center [195, 414] width 194 height 22
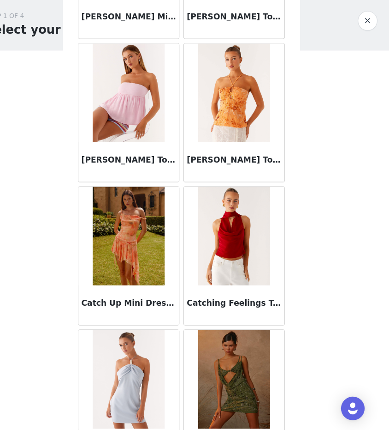
scroll to position [11686, 0]
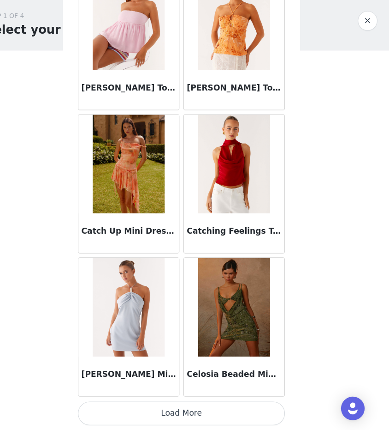
click at [212, 414] on button "Load More" at bounding box center [195, 414] width 194 height 22
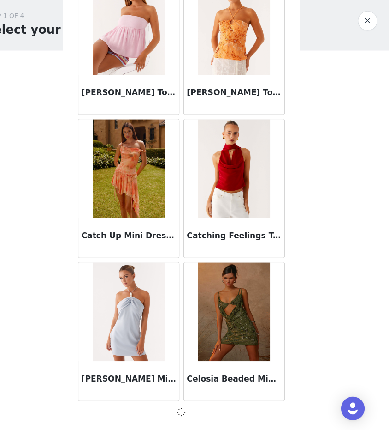
scroll to position [11681, 0]
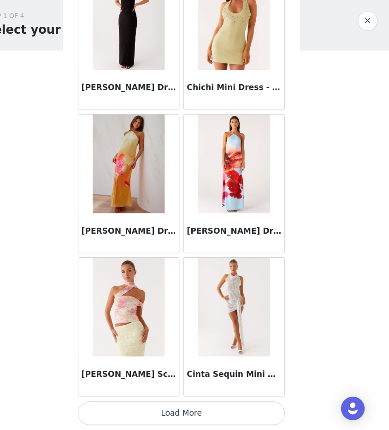
click at [213, 418] on button "Load More" at bounding box center [195, 414] width 194 height 22
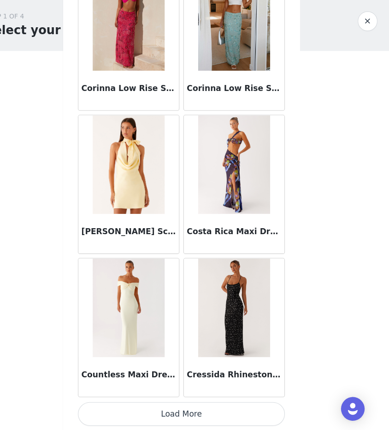
scroll to position [0, 0]
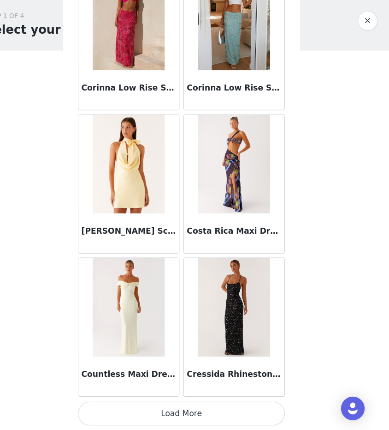
click at [213, 420] on button "Load More" at bounding box center [195, 414] width 194 height 22
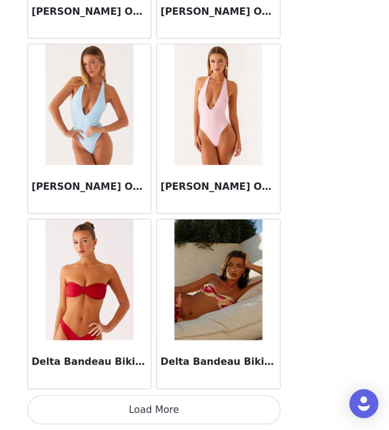
click at [218, 411] on button "Load More" at bounding box center [195, 414] width 194 height 22
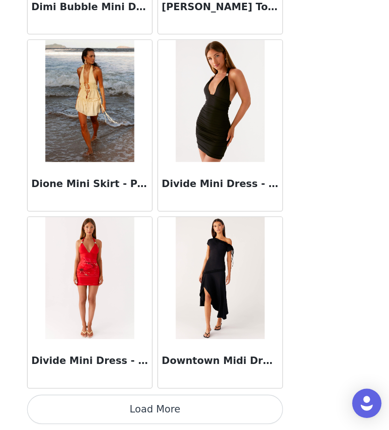
click at [175, 415] on button "Load More" at bounding box center [195, 414] width 194 height 22
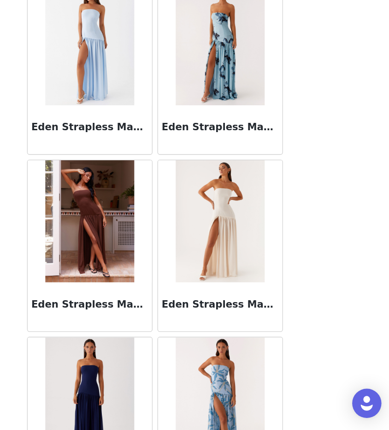
scroll to position [18375, 0]
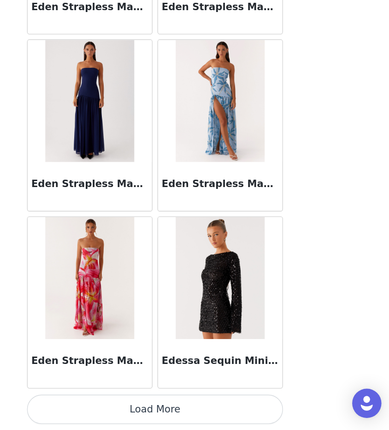
click at [189, 417] on button "Load More" at bounding box center [195, 414] width 194 height 22
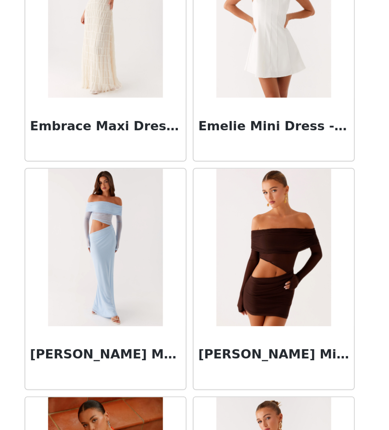
scroll to position [19713, 0]
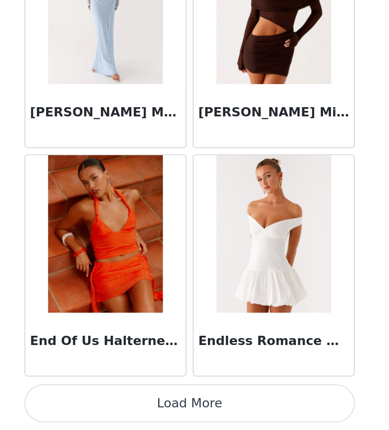
click at [216, 418] on button "Load More" at bounding box center [195, 414] width 194 height 22
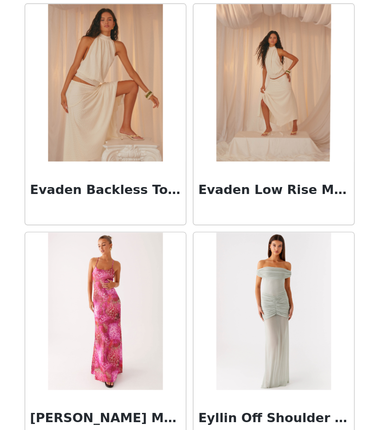
scroll to position [21051, 0]
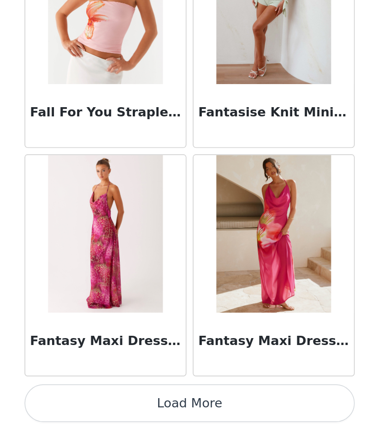
click at [203, 409] on button "Load More" at bounding box center [195, 414] width 194 height 22
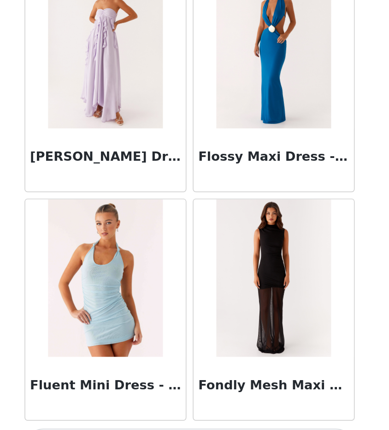
scroll to position [22389, 0]
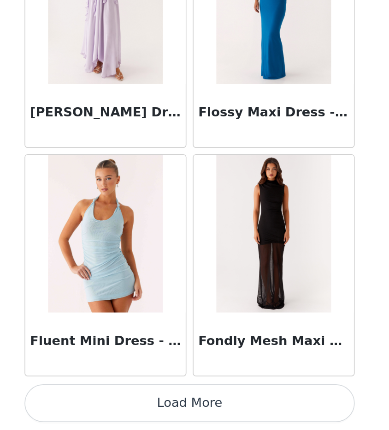
click at [204, 417] on button "Load More" at bounding box center [195, 414] width 194 height 22
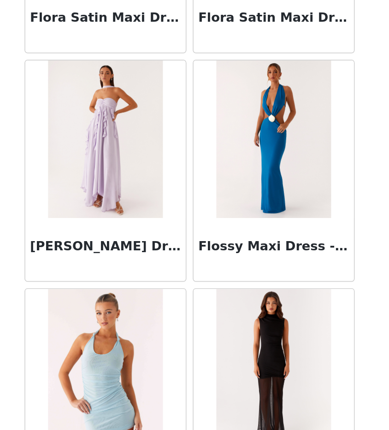
scroll to position [22310, 0]
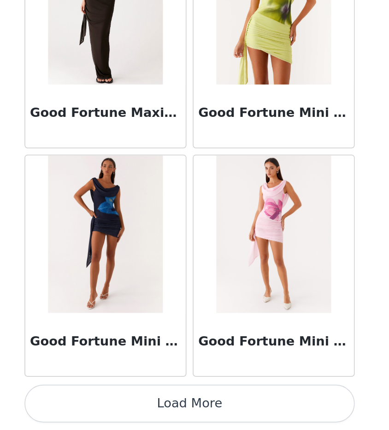
click at [203, 422] on button "Load More" at bounding box center [195, 414] width 194 height 22
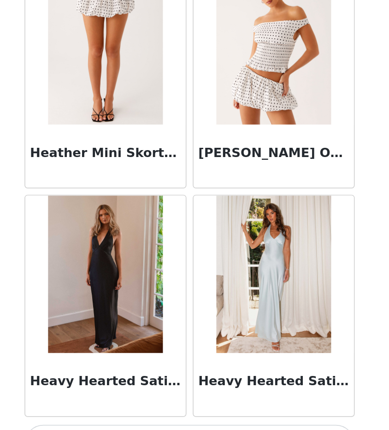
scroll to position [25065, 0]
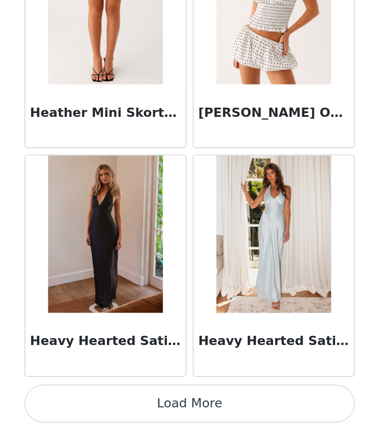
click at [191, 414] on button "Load More" at bounding box center [195, 414] width 194 height 22
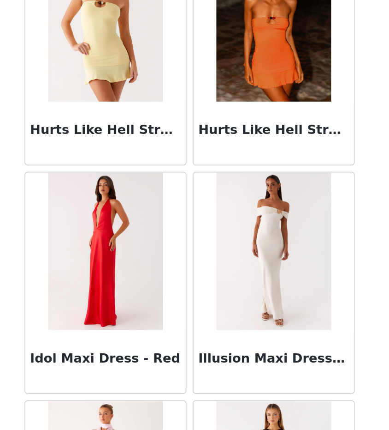
scroll to position [26403, 0]
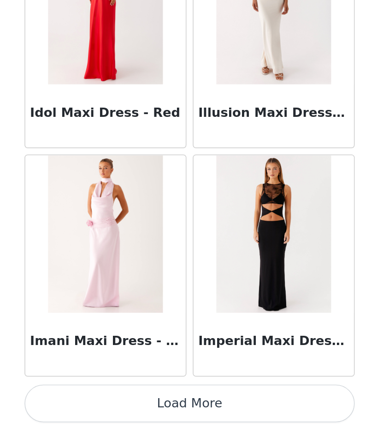
click at [197, 415] on button "Load More" at bounding box center [195, 414] width 194 height 22
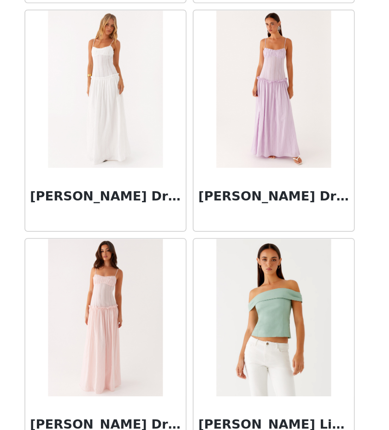
scroll to position [27741, 0]
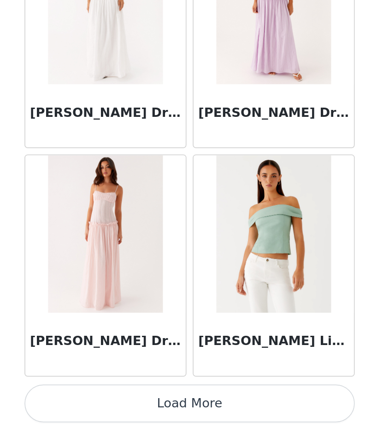
click at [199, 416] on button "Load More" at bounding box center [195, 414] width 194 height 22
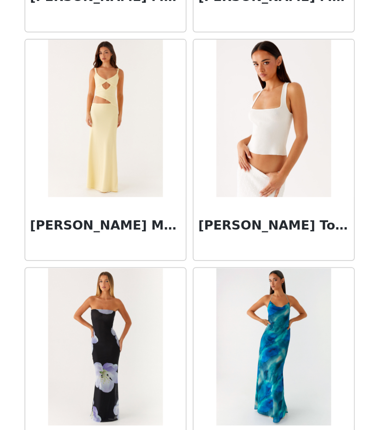
scroll to position [29079, 0]
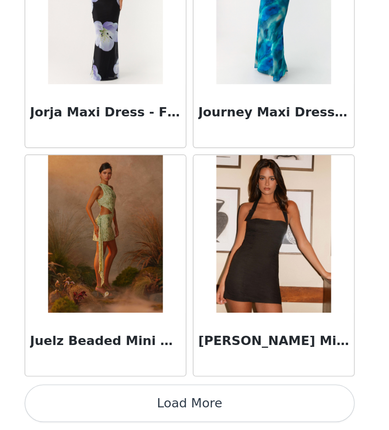
click at [203, 413] on button "Load More" at bounding box center [195, 414] width 194 height 22
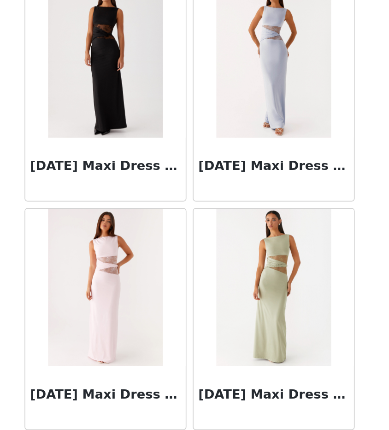
scroll to position [30417, 0]
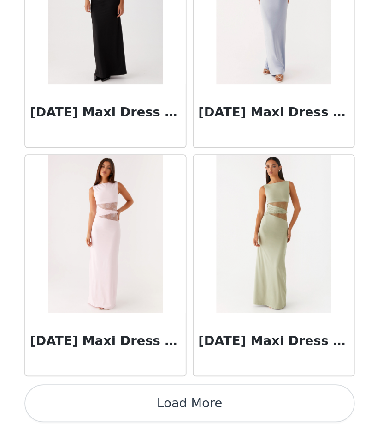
click at [200, 419] on button "Load More" at bounding box center [195, 414] width 194 height 22
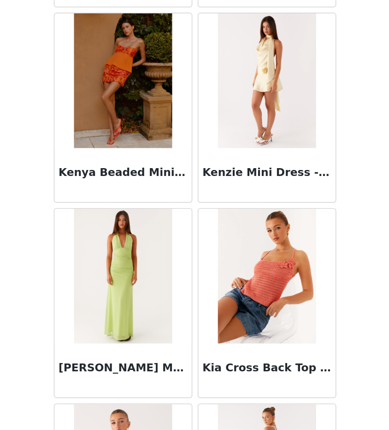
scroll to position [31755, 0]
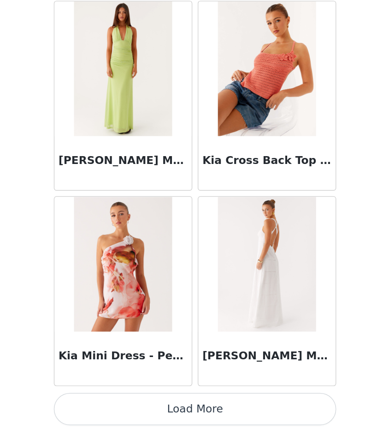
click at [209, 413] on button "Load More" at bounding box center [195, 414] width 194 height 22
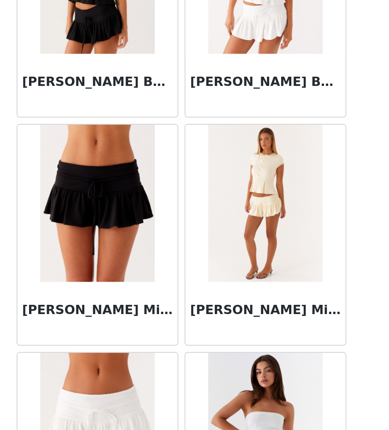
scroll to position [0, 0]
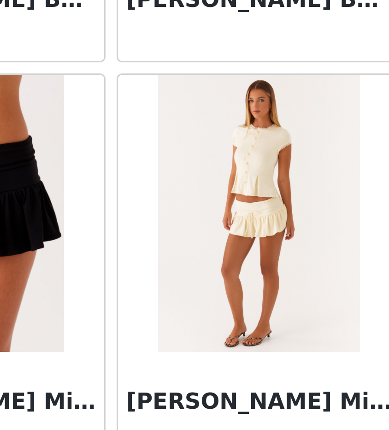
click at [246, 297] on img at bounding box center [243, 297] width 67 height 92
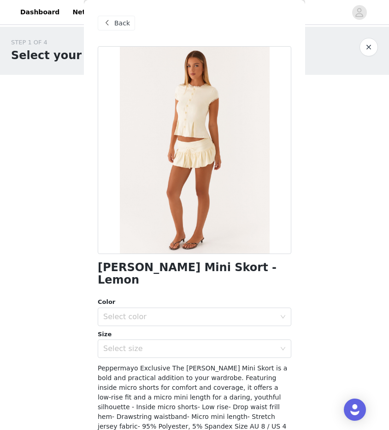
click at [199, 162] on div at bounding box center [195, 150] width 194 height 208
click at [159, 308] on div "Select color" at bounding box center [191, 317] width 177 height 18
click at [159, 324] on li "Lemon" at bounding box center [195, 324] width 194 height 15
click at [157, 344] on div "Select size" at bounding box center [189, 348] width 173 height 9
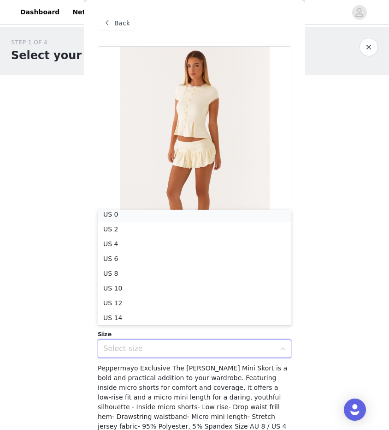
scroll to position [2, 0]
click at [170, 233] on li "US 2" at bounding box center [195, 231] width 194 height 15
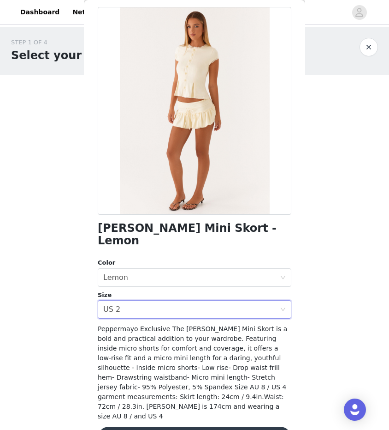
scroll to position [38, 0]
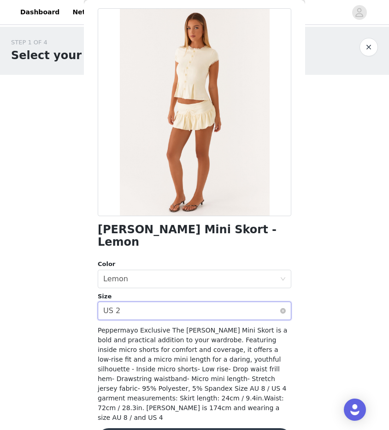
click at [177, 302] on div "Select size US 2" at bounding box center [191, 311] width 177 height 18
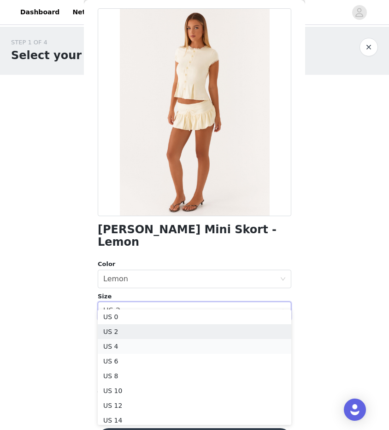
click at [174, 340] on li "US 4" at bounding box center [195, 346] width 194 height 15
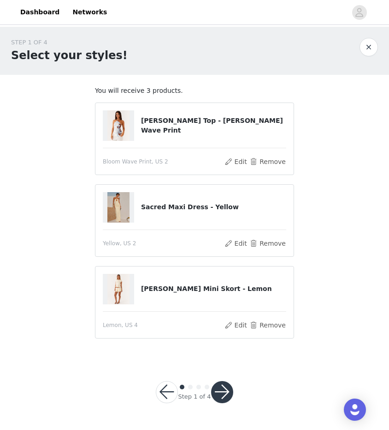
click at [226, 383] on button "button" at bounding box center [222, 392] width 22 height 22
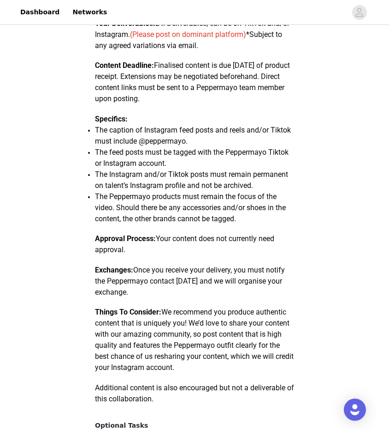
scroll to position [469, 0]
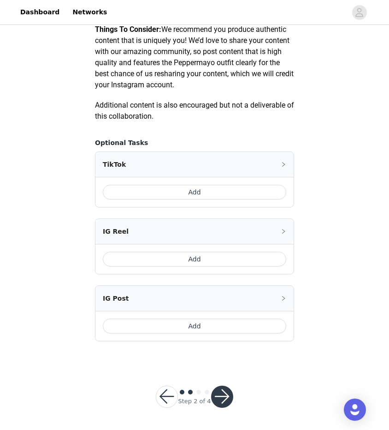
click at [225, 391] on button "button" at bounding box center [222, 396] width 22 height 22
click at [226, 383] on div "Step 2 of 4" at bounding box center [195, 396] width 100 height 44
click at [223, 388] on button "button" at bounding box center [222, 396] width 22 height 22
click at [215, 197] on button "Add" at bounding box center [195, 192] width 184 height 15
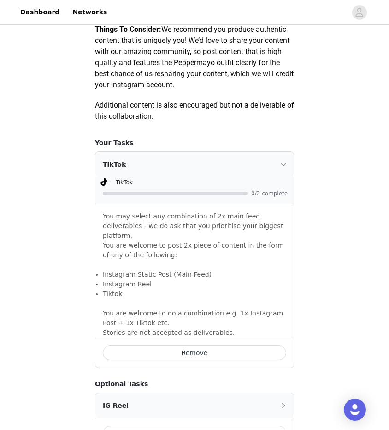
click at [215, 197] on div at bounding box center [195, 193] width 185 height 10
click at [290, 156] on div "TikTok" at bounding box center [195, 164] width 198 height 25
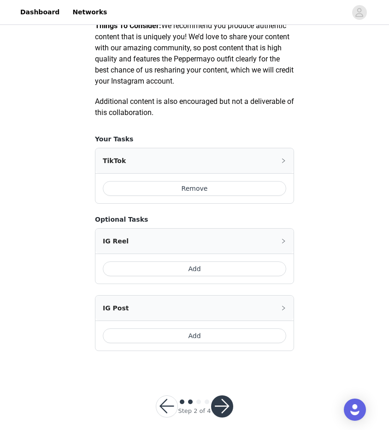
scroll to position [471, 0]
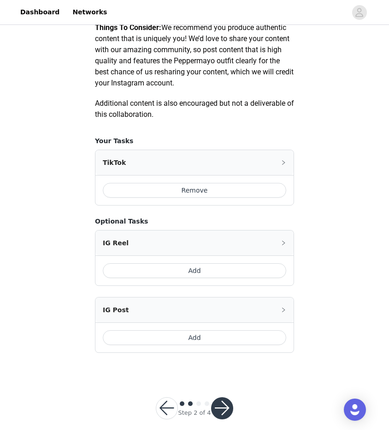
click at [171, 404] on button "button" at bounding box center [167, 408] width 22 height 22
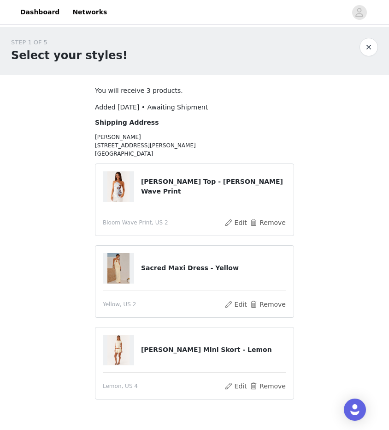
scroll to position [56, 0]
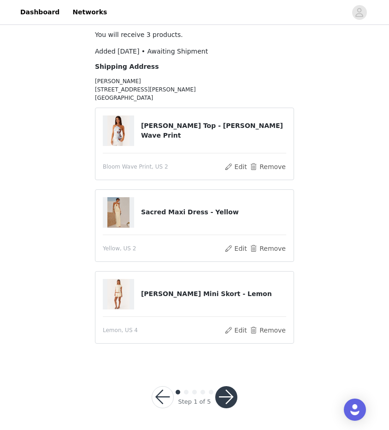
click at [229, 397] on button "button" at bounding box center [226, 397] width 22 height 22
click at [229, 397] on div at bounding box center [226, 397] width 22 height 22
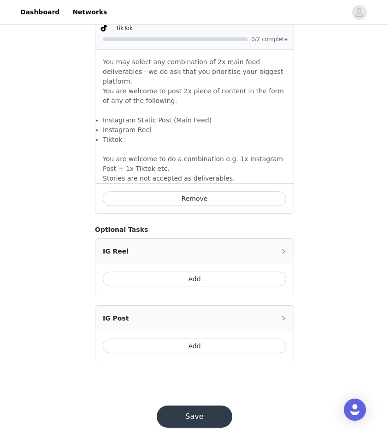
scroll to position [633, 0]
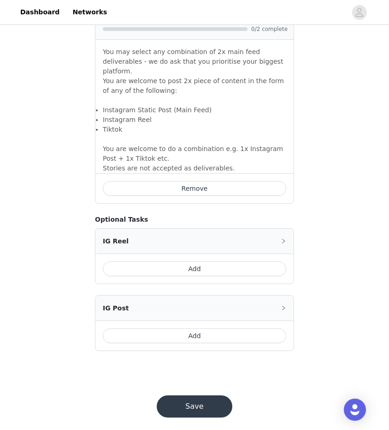
click at [201, 395] on button "Save" at bounding box center [195, 406] width 76 height 22
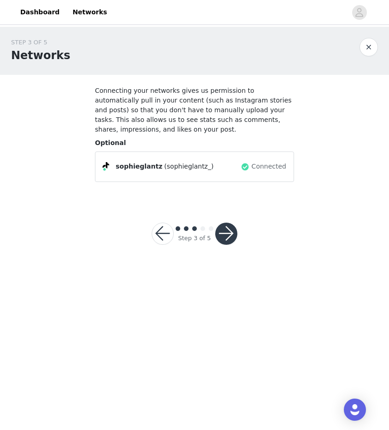
click at [230, 228] on button "button" at bounding box center [226, 233] width 22 height 22
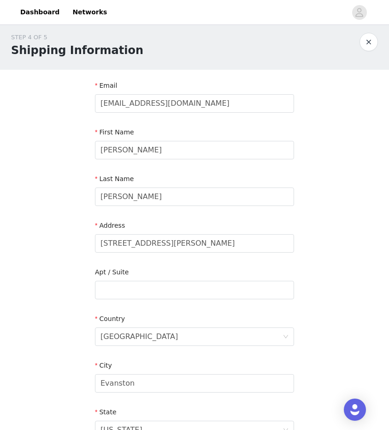
scroll to position [6, 0]
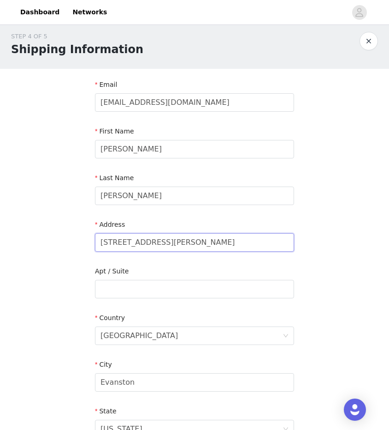
drag, startPoint x: 201, startPoint y: 244, endPoint x: 61, endPoint y: 235, distance: 140.0
click at [61, 235] on div "STEP 4 OF 5 Shipping Information Email [EMAIL_ADDRESS][DOMAIN_NAME] First Name …" at bounding box center [194, 289] width 389 height 536
type input "[STREET_ADDRESS]"
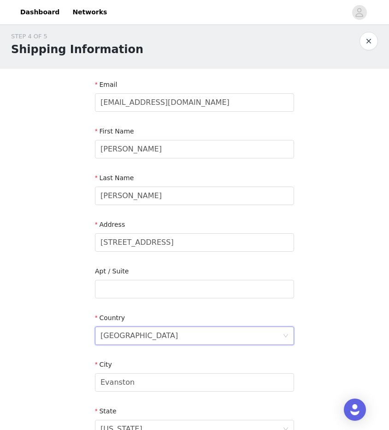
click at [168, 329] on div "[GEOGRAPHIC_DATA]" at bounding box center [192, 336] width 182 height 18
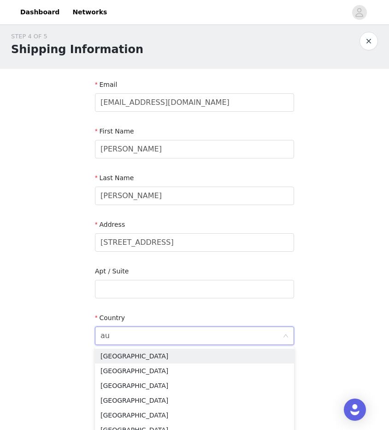
type input "aus"
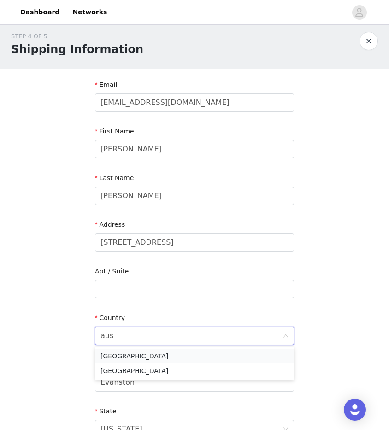
click at [148, 358] on li "[GEOGRAPHIC_DATA]" at bounding box center [194, 355] width 199 height 15
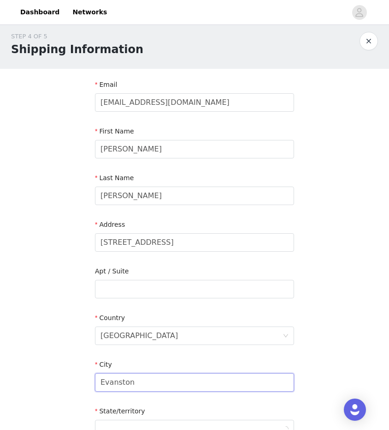
drag, startPoint x: 145, startPoint y: 383, endPoint x: 79, endPoint y: 374, distance: 66.6
click at [80, 374] on div "STEP 4 OF 5 Shipping Information Email [EMAIL_ADDRESS][DOMAIN_NAME] First Name …" at bounding box center [194, 289] width 389 height 536
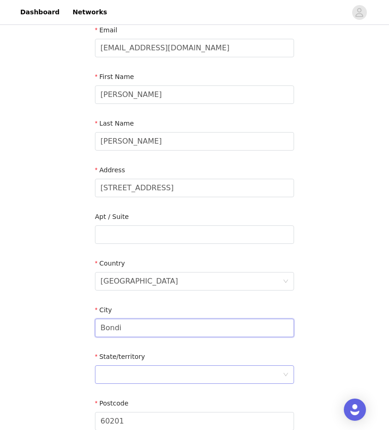
type input "Bondi"
click at [118, 369] on div at bounding box center [192, 374] width 182 height 18
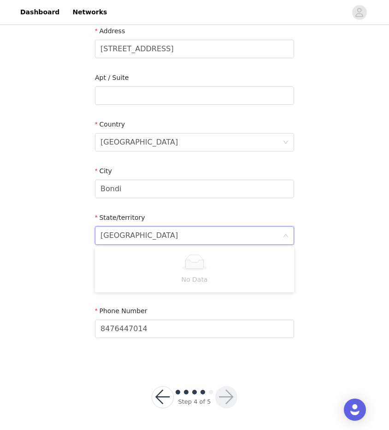
type input "[GEOGRAPHIC_DATA]"
click at [222, 357] on section "Email [EMAIL_ADDRESS][DOMAIN_NAME] First Name [PERSON_NAME] Last Name [PERSON_N…" at bounding box center [194, 119] width 221 height 488
click at [203, 234] on div at bounding box center [192, 236] width 182 height 18
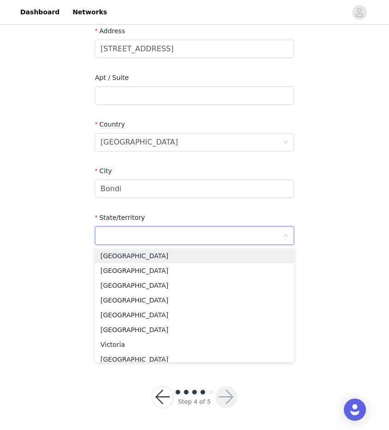
type input "N"
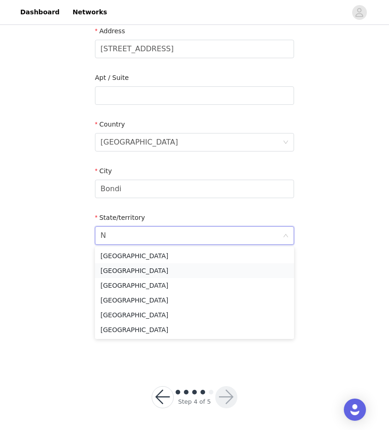
click at [139, 267] on li "[GEOGRAPHIC_DATA]" at bounding box center [194, 270] width 199 height 15
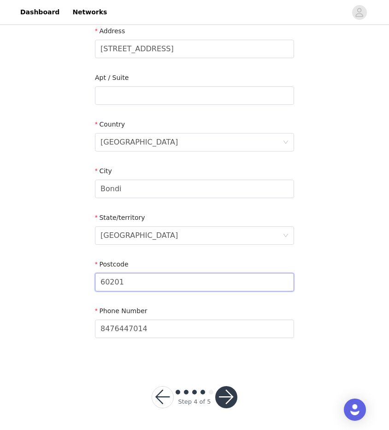
drag, startPoint x: 136, startPoint y: 285, endPoint x: 81, endPoint y: 275, distance: 55.3
click at [81, 275] on div "STEP 4 OF 5 Shipping Information Email [EMAIL_ADDRESS][DOMAIN_NAME] First Name …" at bounding box center [194, 95] width 389 height 536
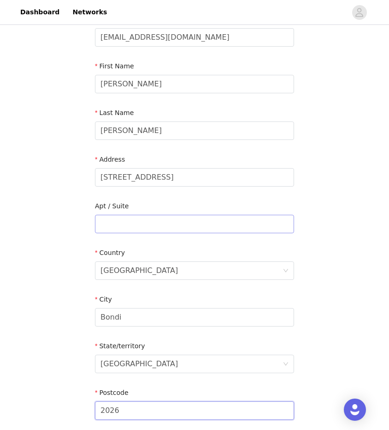
scroll to position [36, 0]
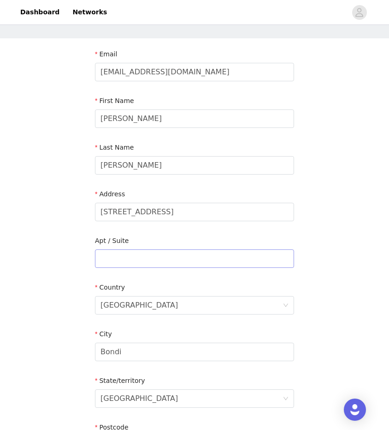
type input "2026"
click at [177, 261] on input "text" at bounding box center [194, 258] width 199 height 18
click at [205, 212] on input "[STREET_ADDRESS]" at bounding box center [194, 212] width 199 height 18
click at [143, 384] on div "State/territory" at bounding box center [194, 382] width 199 height 13
click at [176, 215] on input "[STREET_ADDRESS]" at bounding box center [194, 212] width 199 height 18
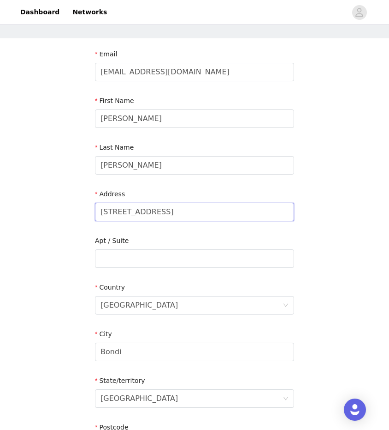
paste input "PO Box 160"
type input "[STREET_ADDRESS]"
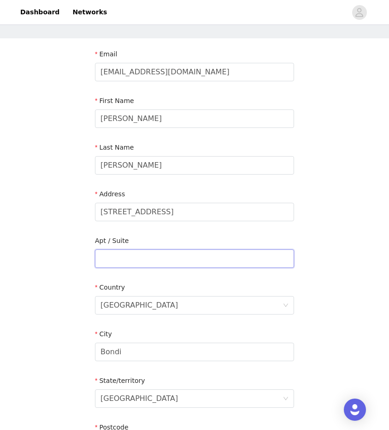
click at [188, 257] on input "text" at bounding box center [194, 258] width 199 height 18
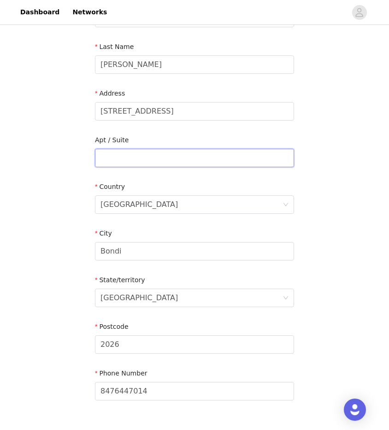
scroll to position [199, 0]
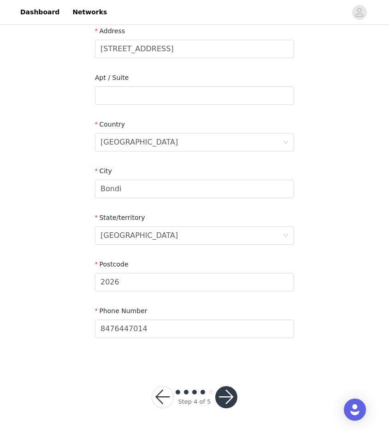
click at [226, 394] on button "button" at bounding box center [226, 397] width 22 height 22
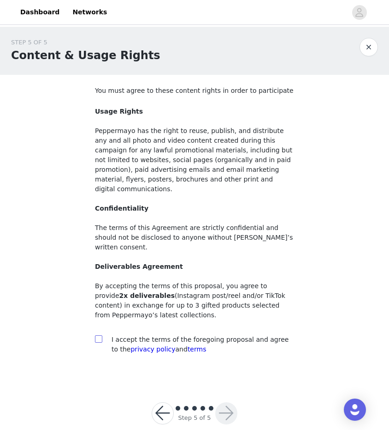
click at [98, 335] on input "checkbox" at bounding box center [98, 338] width 6 height 6
checkbox input "true"
click at [221, 402] on button "button" at bounding box center [226, 413] width 22 height 22
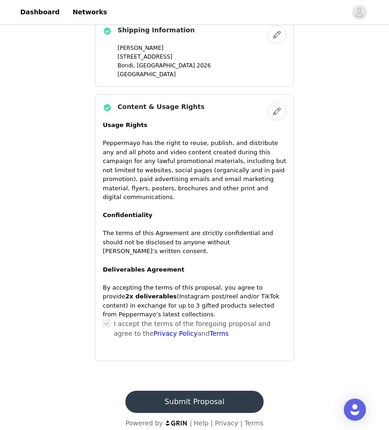
click at [221, 398] on button "Submit Proposal" at bounding box center [194, 401] width 138 height 22
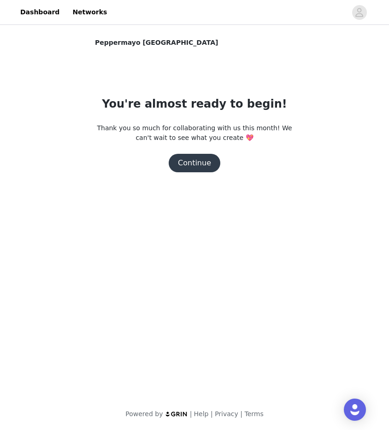
click at [204, 166] on button "Continue" at bounding box center [195, 163] width 52 height 18
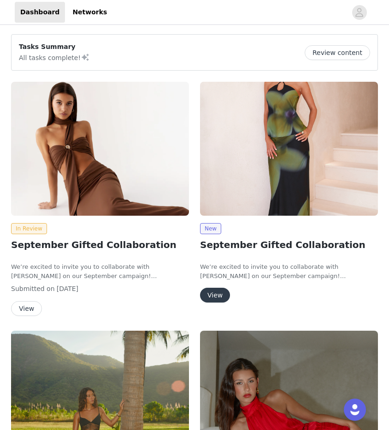
click at [216, 291] on button "View" at bounding box center [215, 294] width 30 height 15
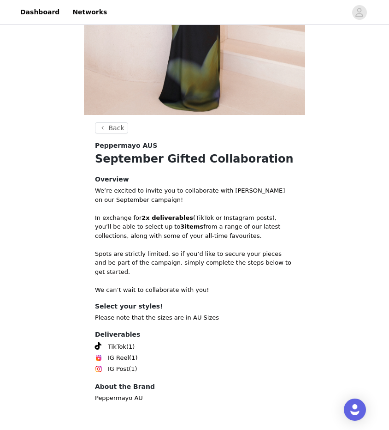
scroll to position [215, 0]
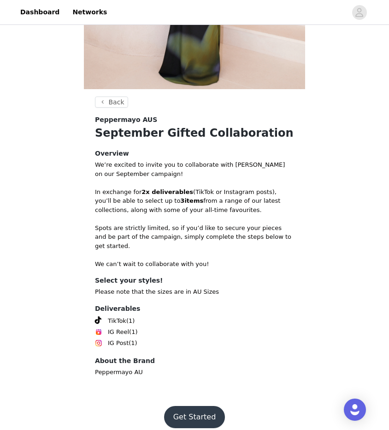
click at [203, 412] on button "Get Started" at bounding box center [194, 417] width 61 height 22
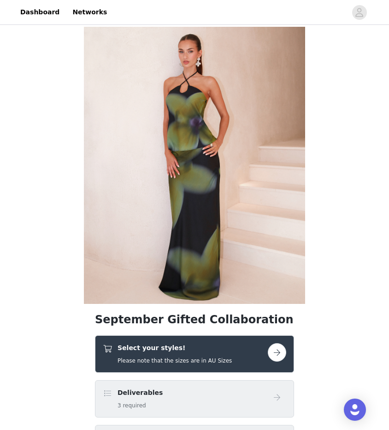
scroll to position [215, 0]
